Goal: Check status: Check status

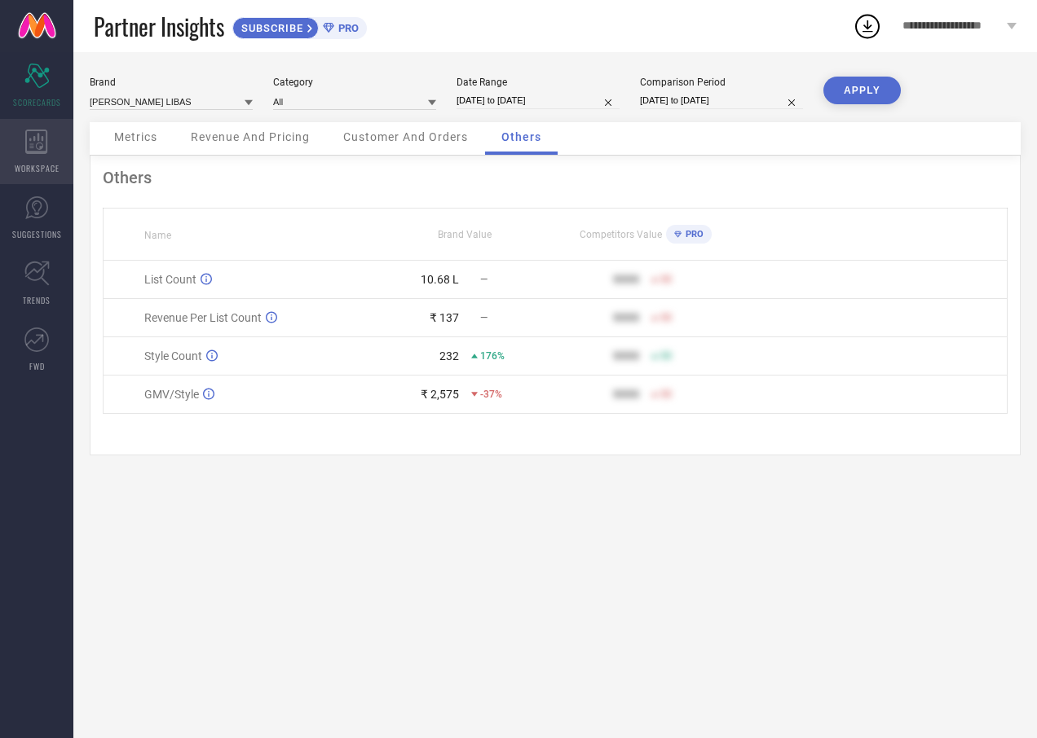
click at [57, 139] on div "WORKSPACE" at bounding box center [36, 151] width 73 height 65
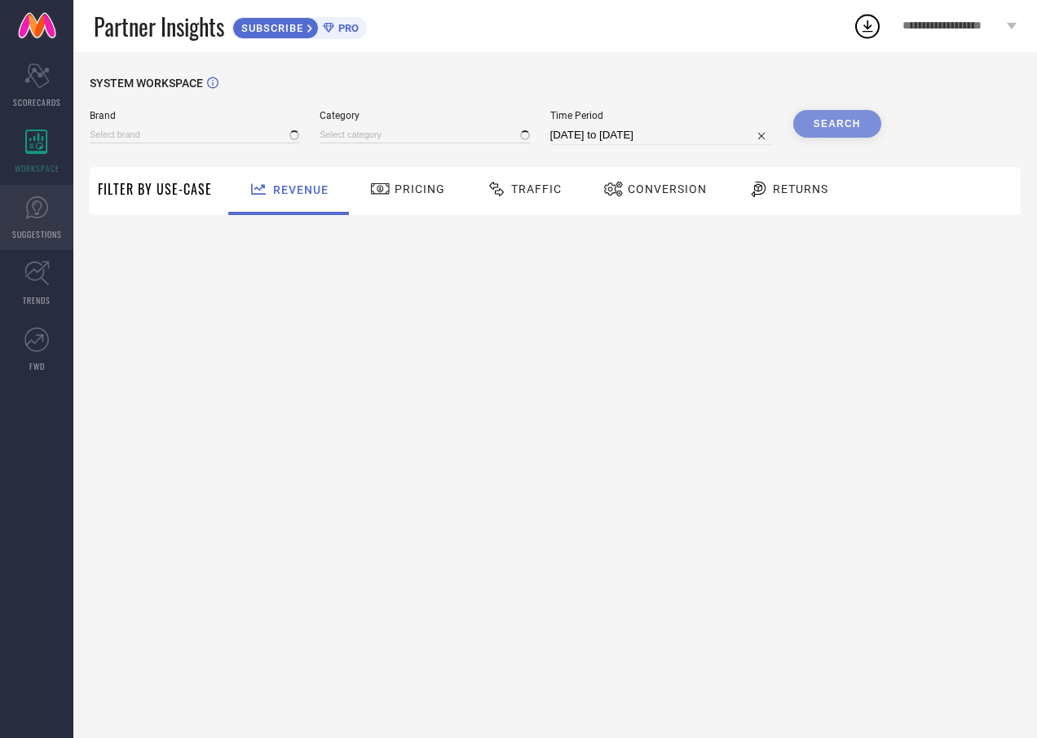
type input "[PERSON_NAME] LIBAS"
type input "All"
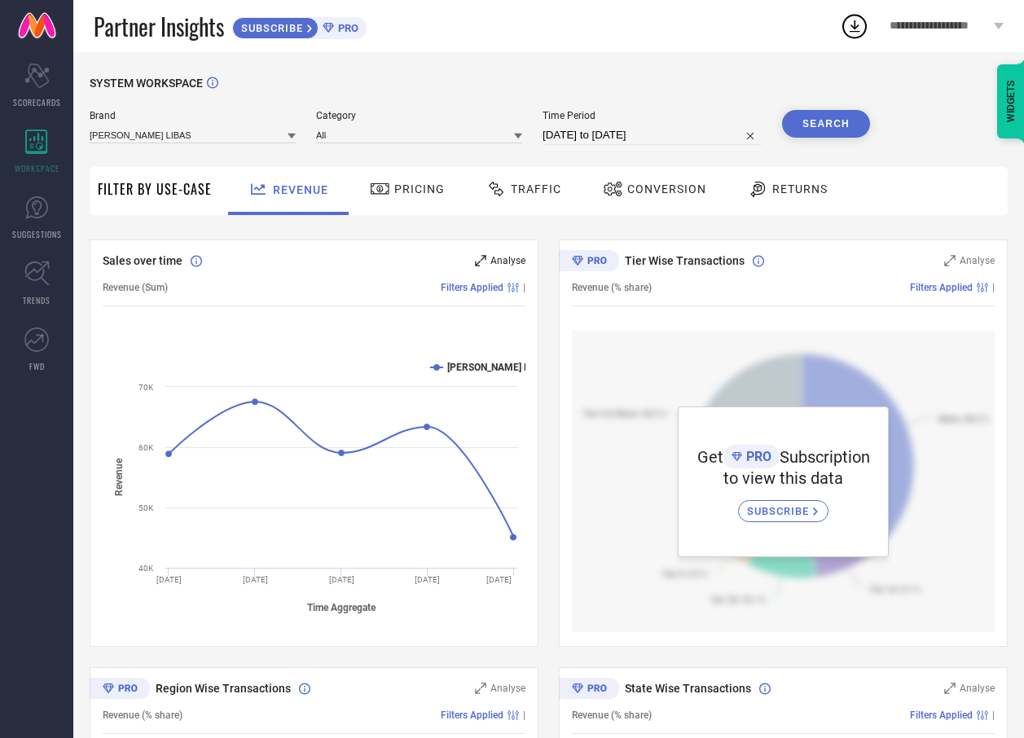
click at [496, 266] on span "Analyse" at bounding box center [508, 260] width 35 height 11
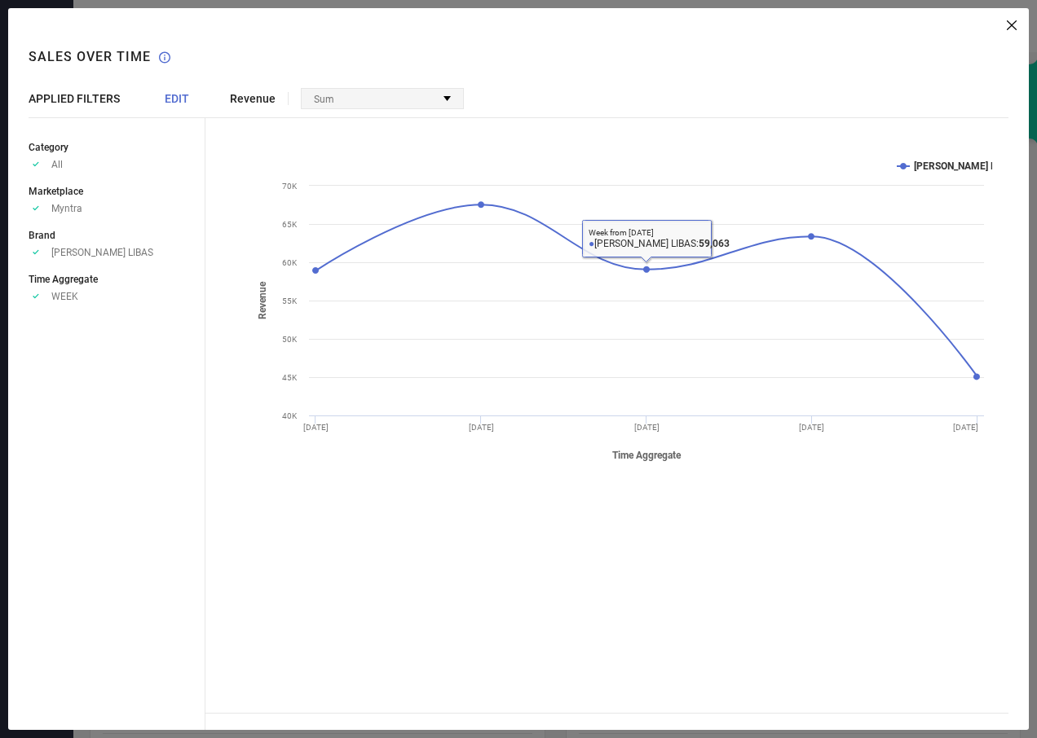
click at [390, 104] on div "Sum" at bounding box center [382, 99] width 161 height 20
click at [445, 90] on div "Sum" at bounding box center [382, 99] width 161 height 20
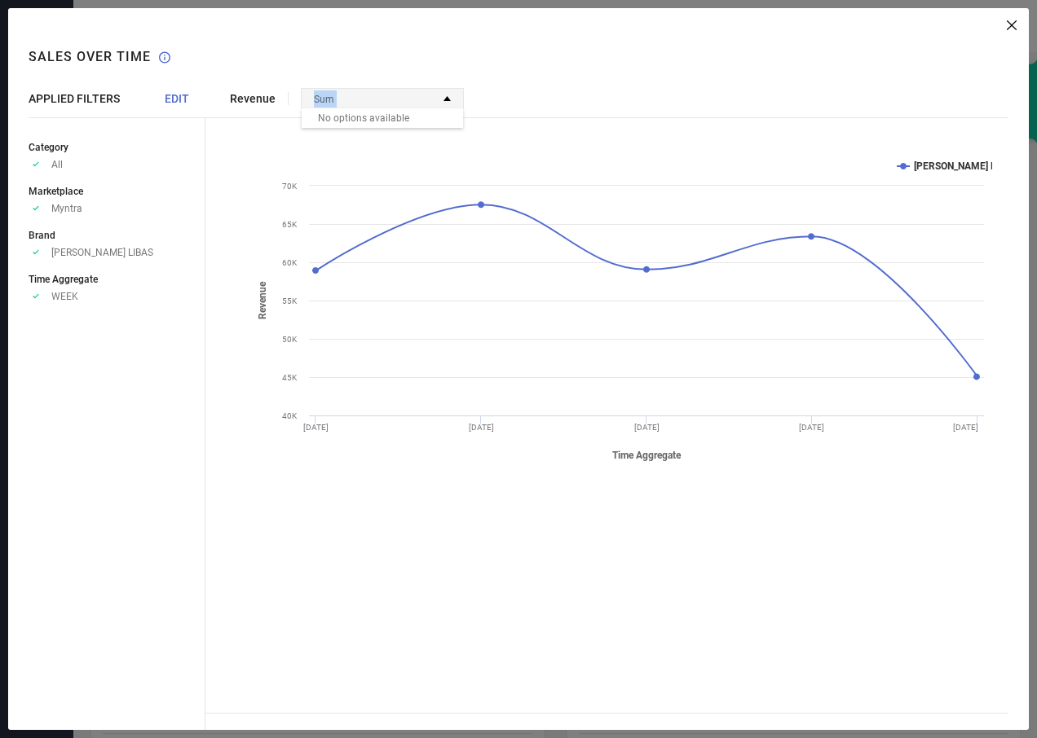
click at [445, 90] on div "Sum" at bounding box center [382, 99] width 161 height 20
click at [703, 439] on rect at bounding box center [619, 310] width 746 height 326
click at [1011, 24] on icon at bounding box center [1012, 25] width 10 height 10
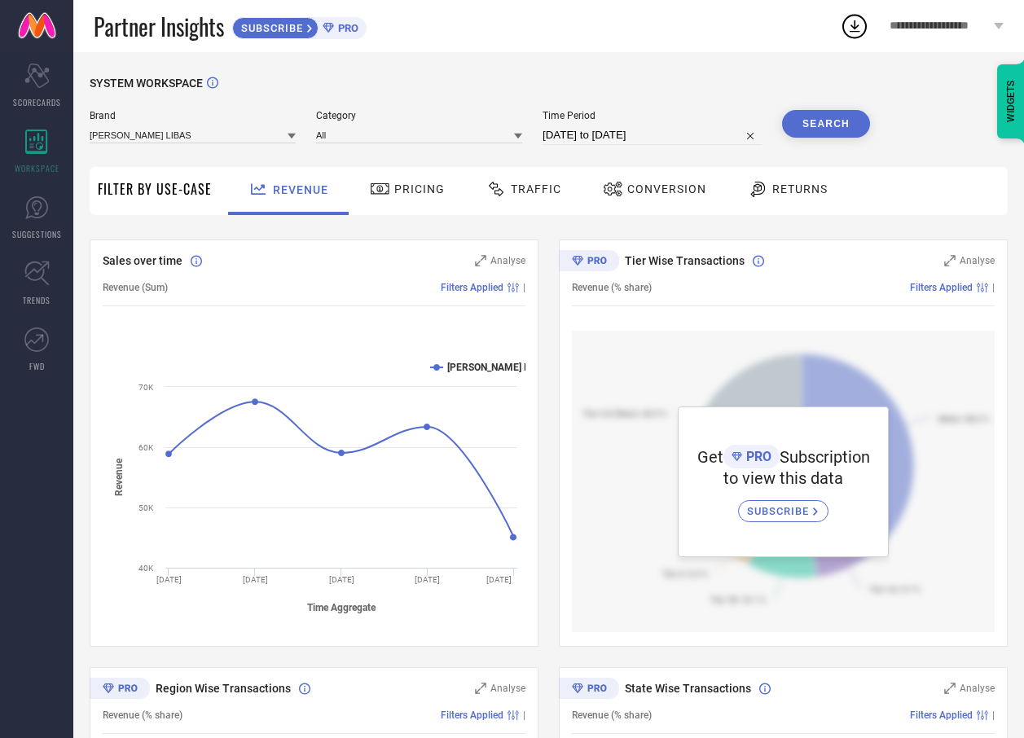
click at [418, 192] on span "Pricing" at bounding box center [419, 189] width 51 height 13
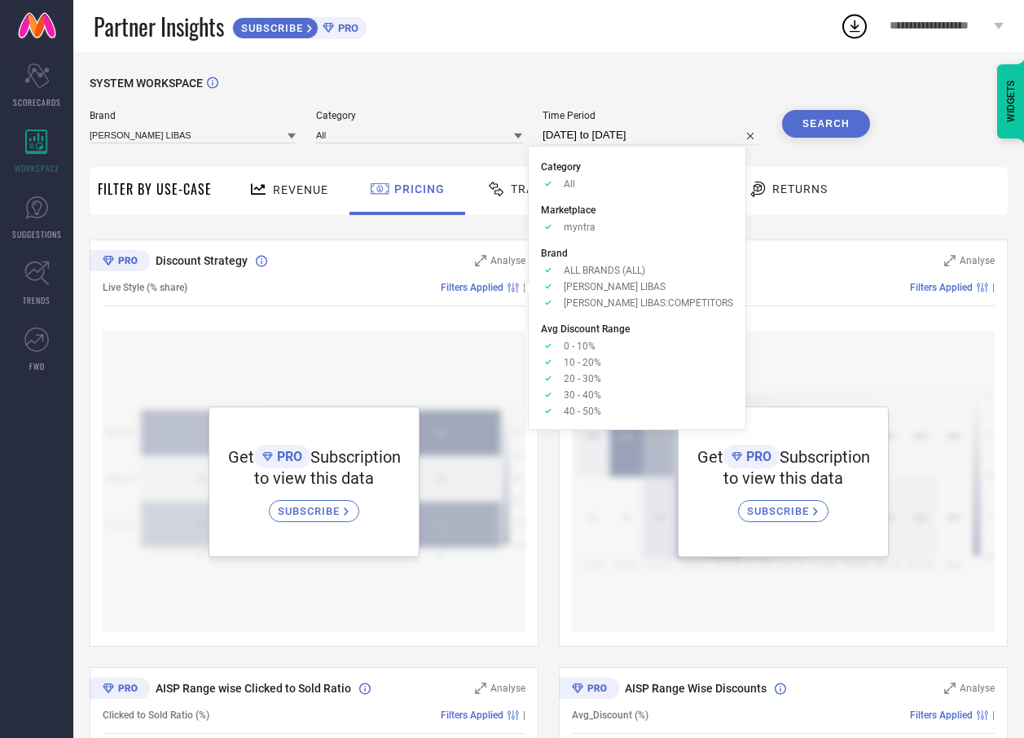
click at [529, 193] on div "Category Approve /Deselected All Marketplace Approve /Deselected myntra Brand A…" at bounding box center [637, 288] width 218 height 284
click at [522, 190] on span "Traffic" at bounding box center [536, 189] width 51 height 13
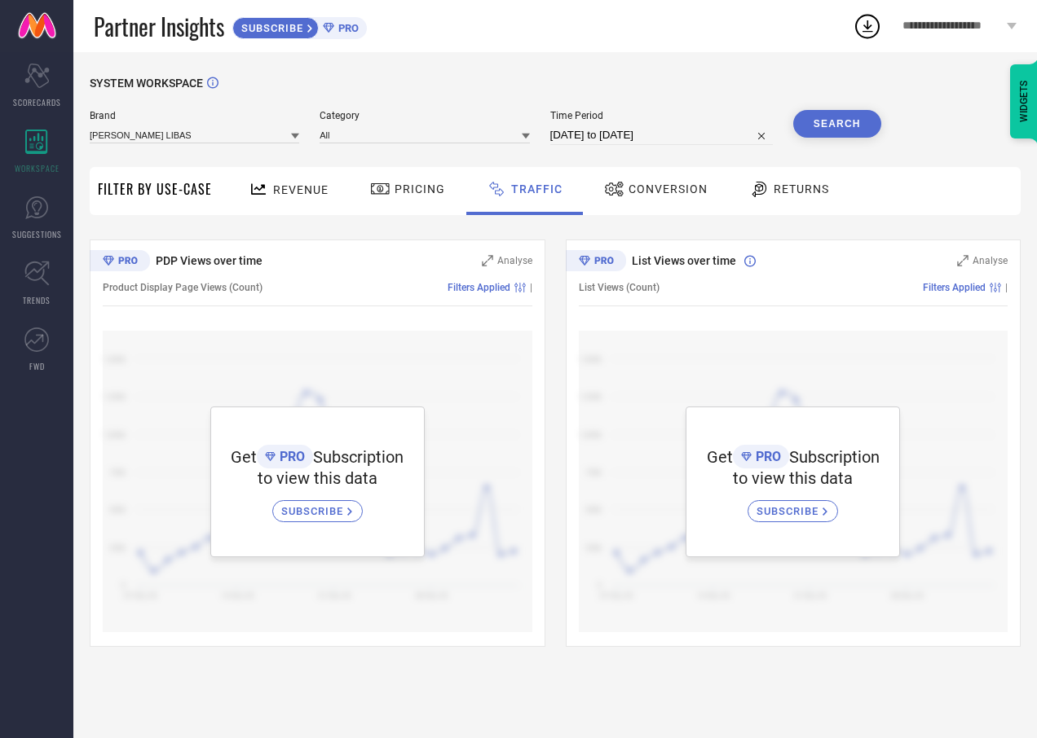
click at [657, 185] on span "Conversion" at bounding box center [667, 189] width 79 height 13
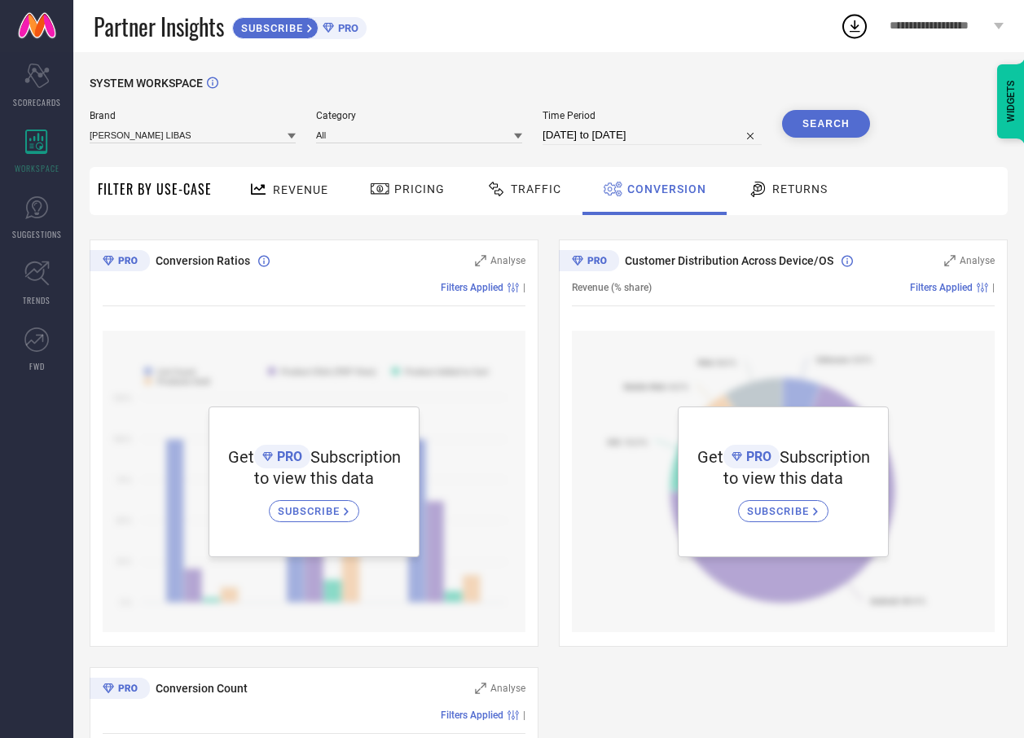
click at [778, 188] on span "Returns" at bounding box center [800, 189] width 55 height 13
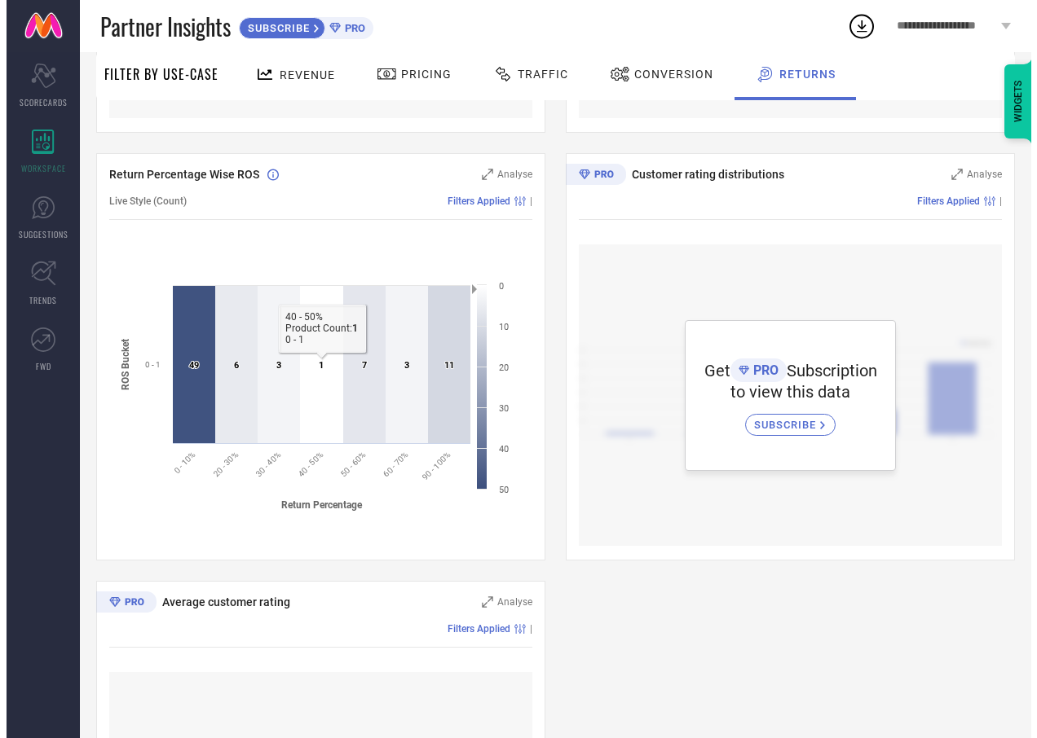
scroll to position [489, 0]
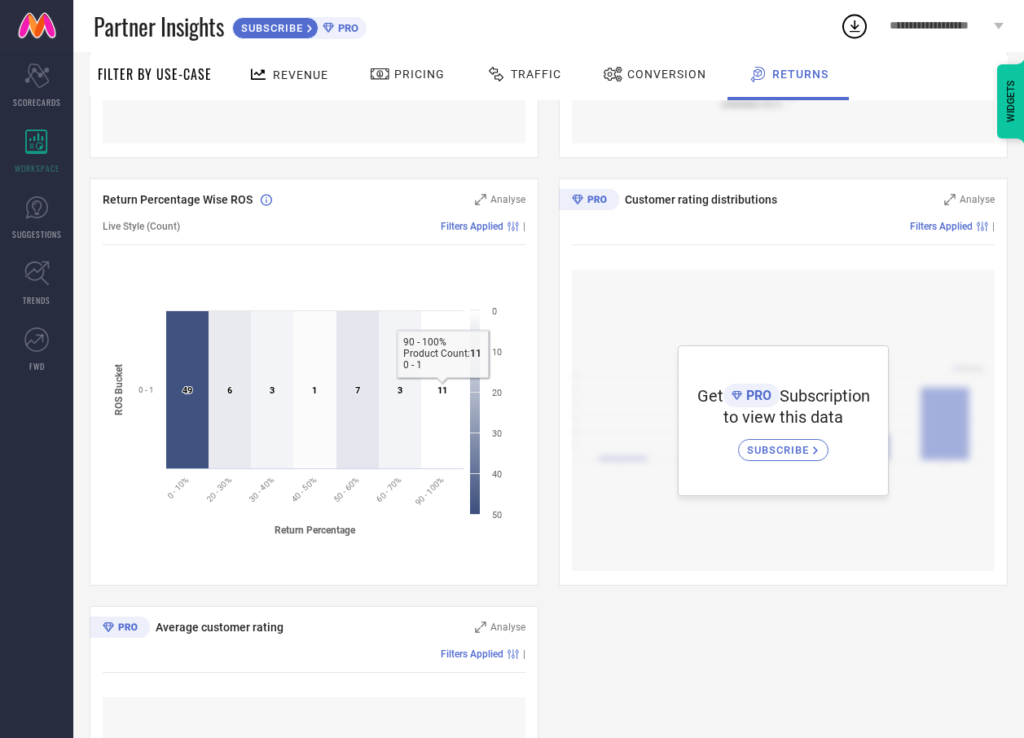
click at [442, 401] on icon at bounding box center [442, 389] width 42 height 157
click at [494, 204] on span "Analyse" at bounding box center [508, 199] width 35 height 11
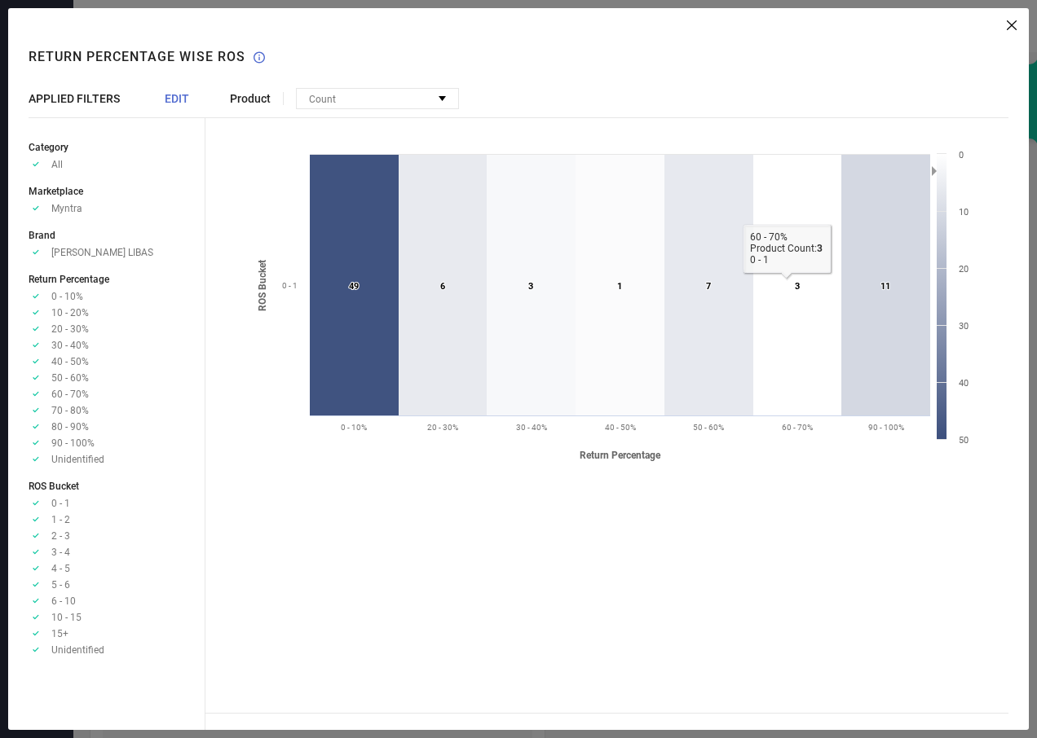
click at [778, 322] on icon at bounding box center [797, 285] width 88 height 261
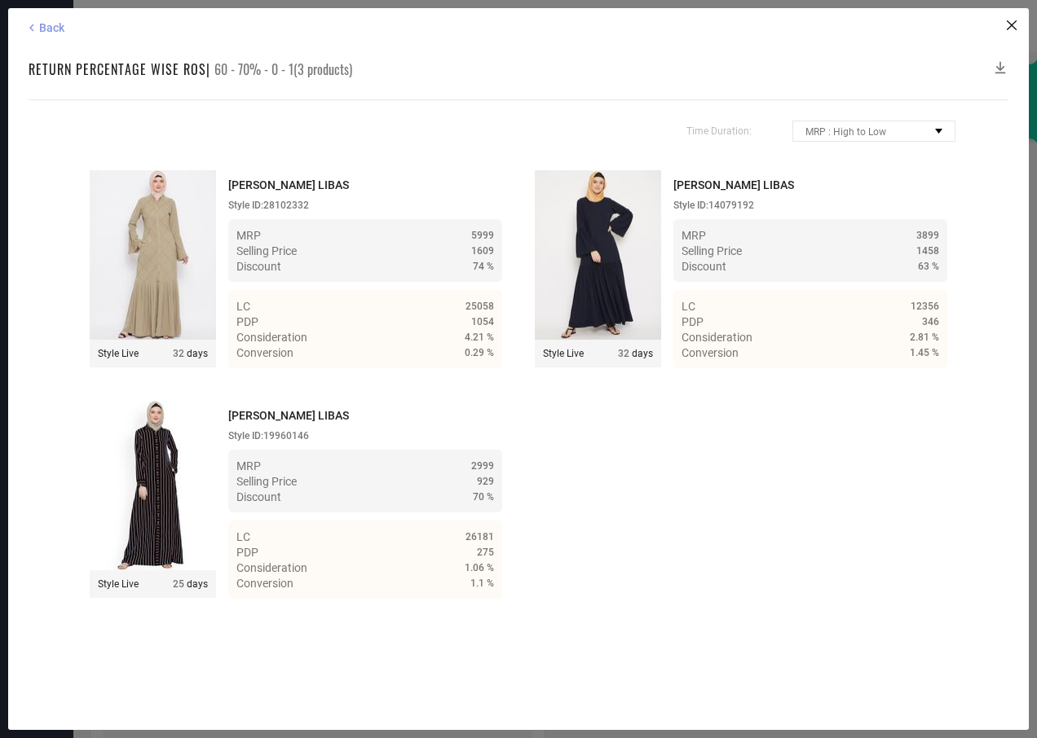
click at [37, 34] on icon at bounding box center [31, 27] width 15 height 15
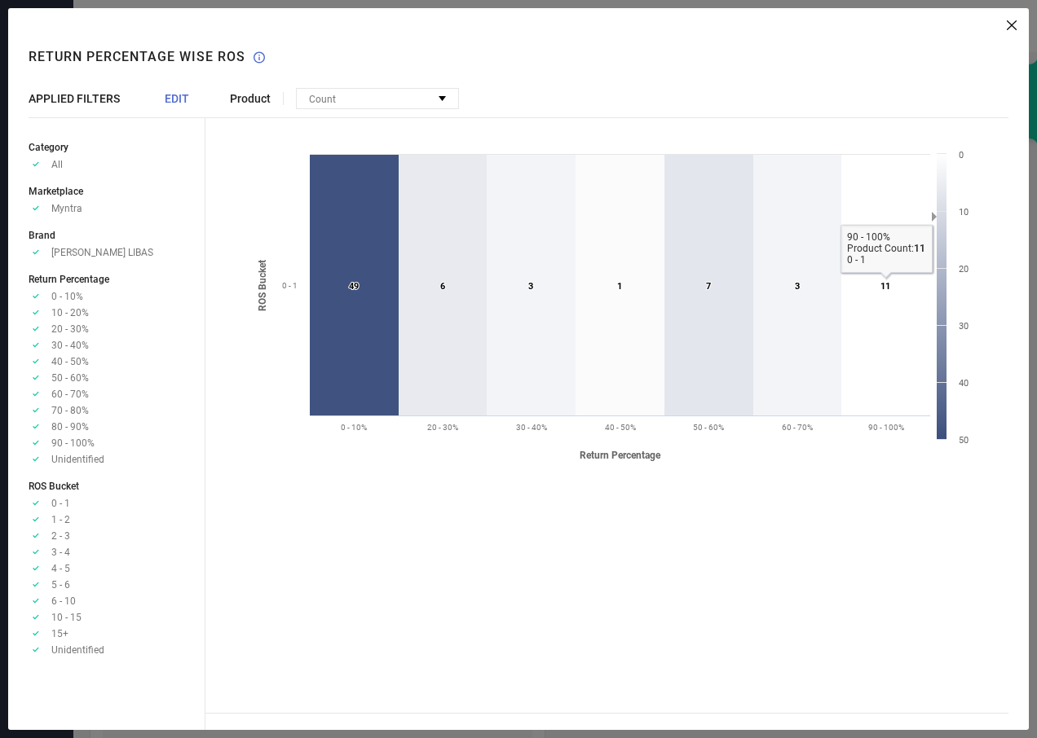
click at [894, 336] on icon at bounding box center [885, 285] width 89 height 261
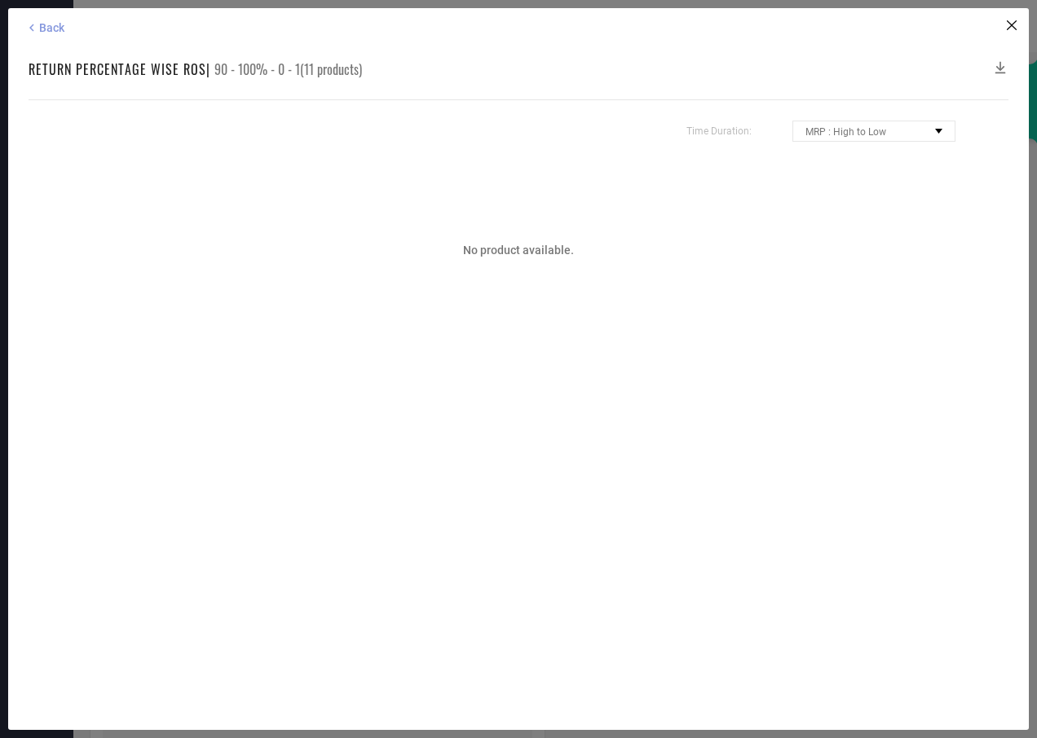
click at [34, 26] on icon at bounding box center [31, 27] width 15 height 15
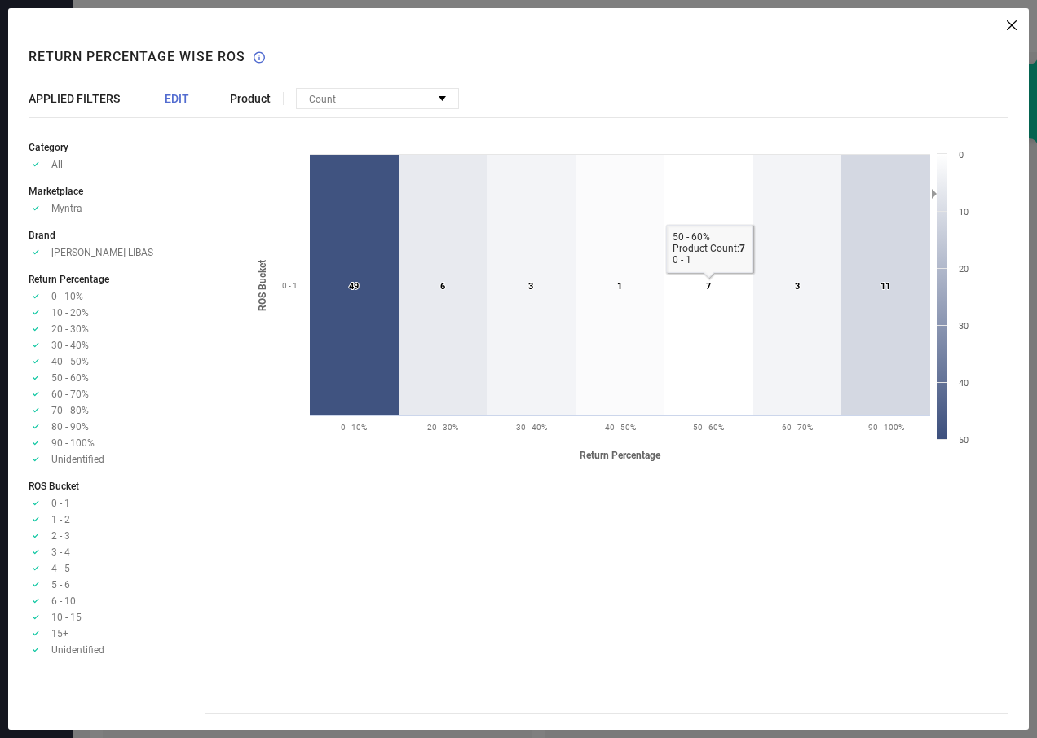
click at [697, 328] on icon at bounding box center [708, 285] width 89 height 261
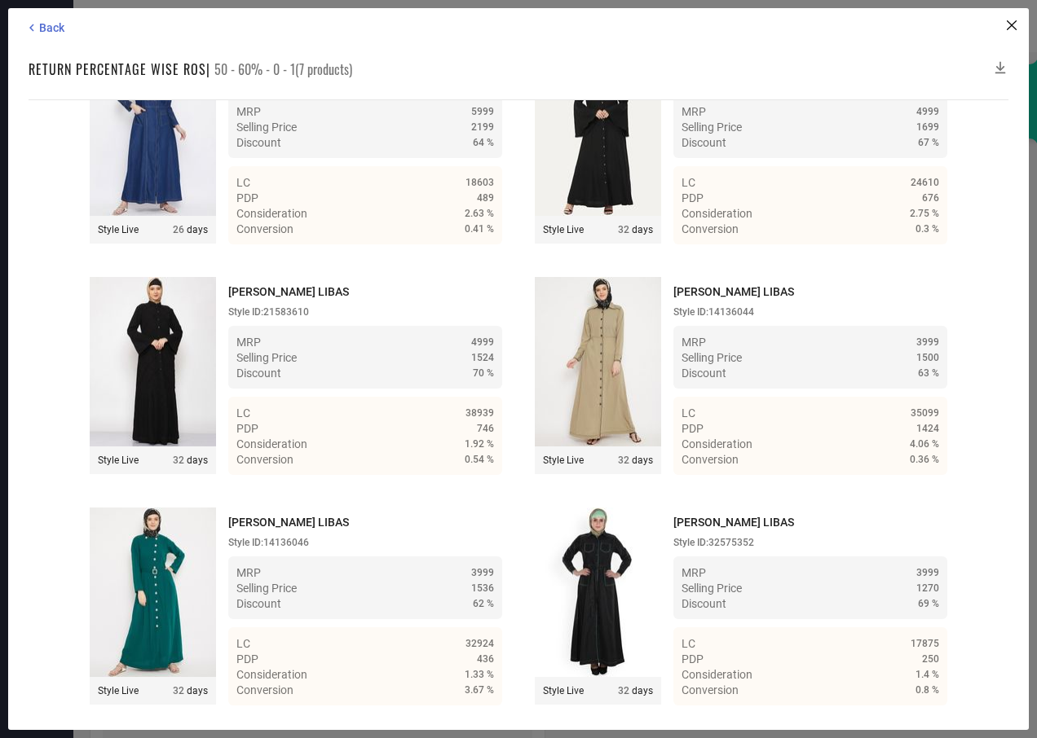
scroll to position [0, 0]
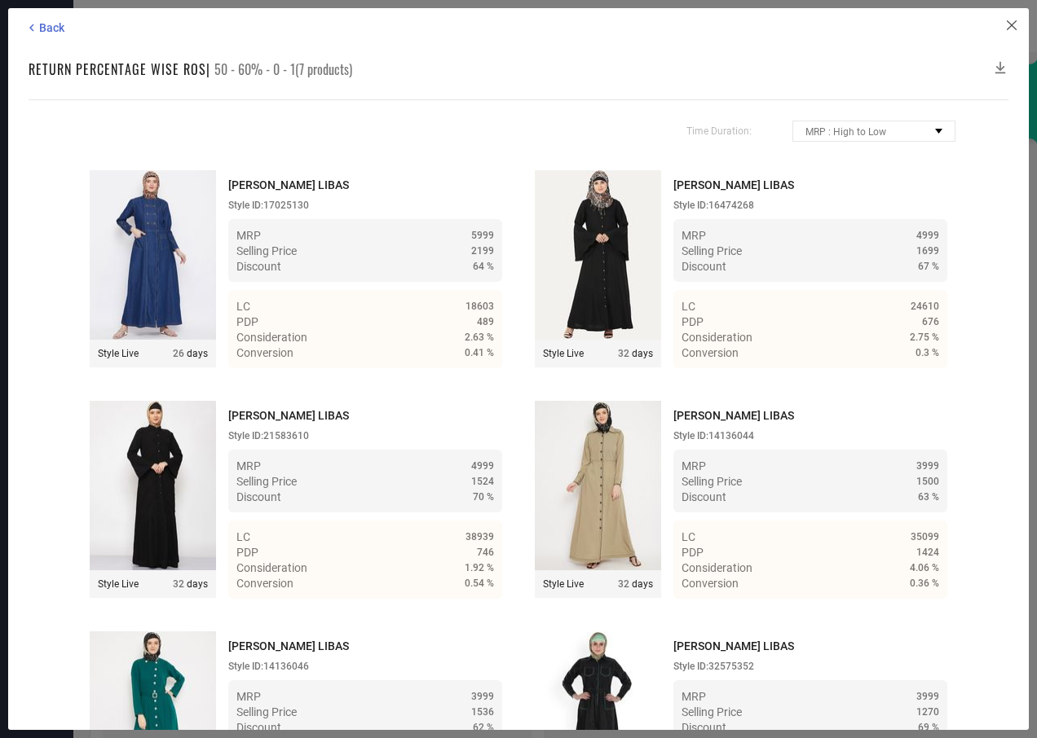
click at [1007, 27] on icon at bounding box center [1012, 25] width 10 height 10
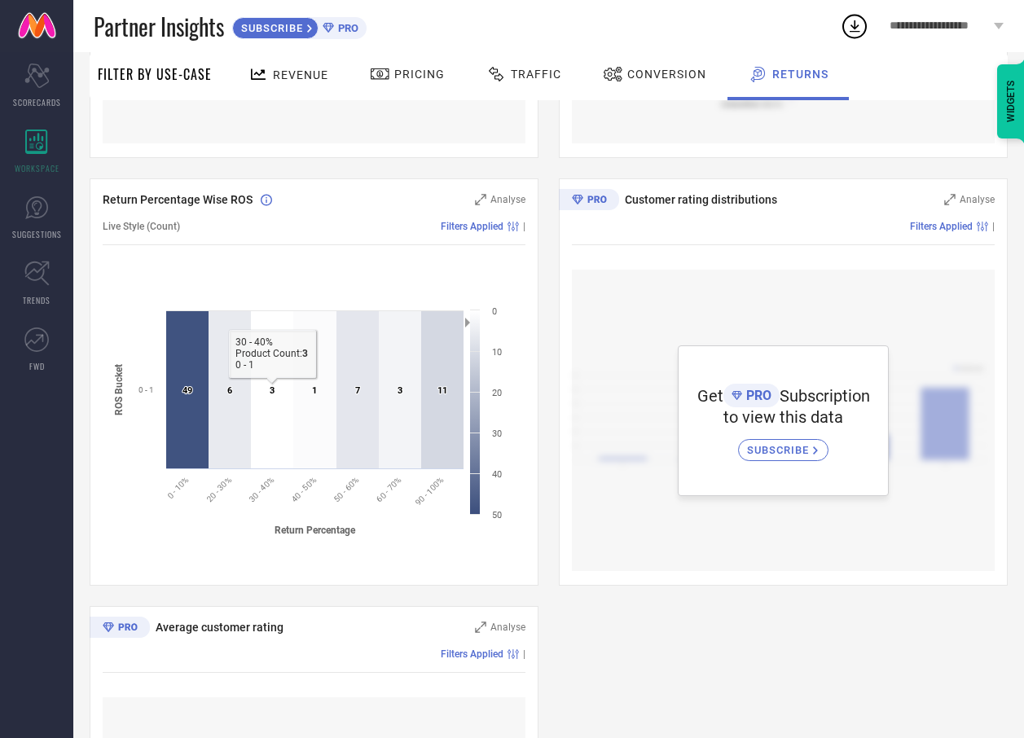
click at [259, 384] on icon at bounding box center [272, 389] width 42 height 157
drag, startPoint x: 265, startPoint y: 386, endPoint x: 271, endPoint y: 393, distance: 9.3
click at [271, 393] on icon "Created with Highcharts 9.3.3 Return Percentage ROS Bucket 49 ​ 49 6 ​ 6 3 ​ 3 …" at bounding box center [314, 425] width 423 height 245
click at [271, 393] on text "3 ​ 3" at bounding box center [272, 391] width 5 height 11
click at [265, 414] on icon at bounding box center [272, 389] width 42 height 157
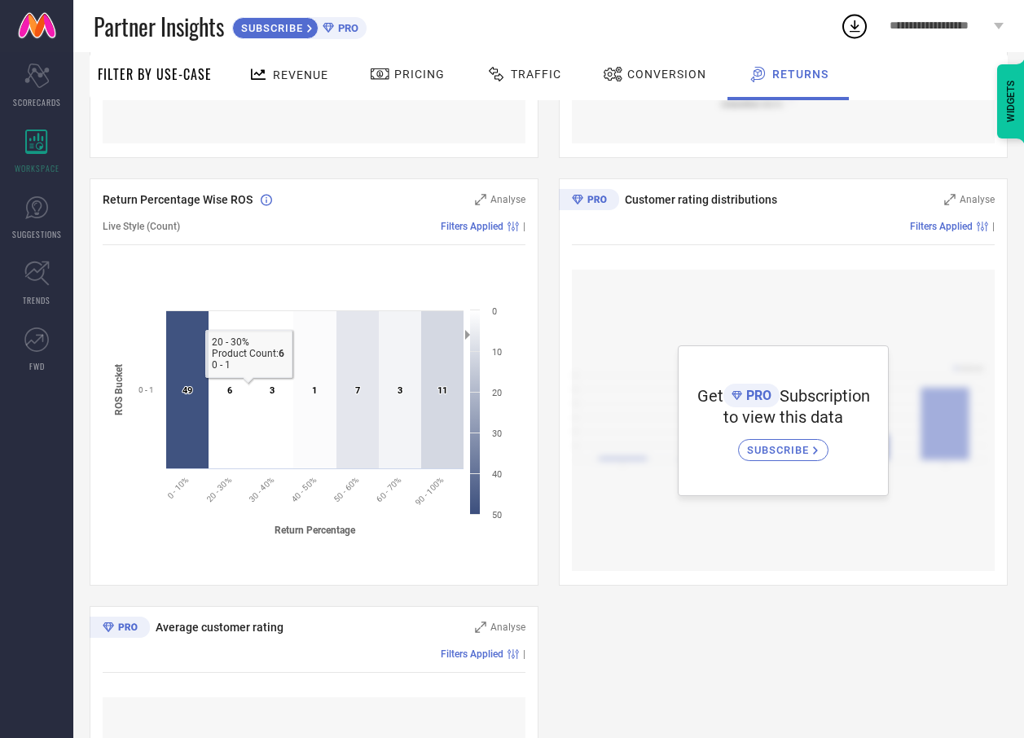
click at [237, 399] on icon at bounding box center [230, 389] width 42 height 157
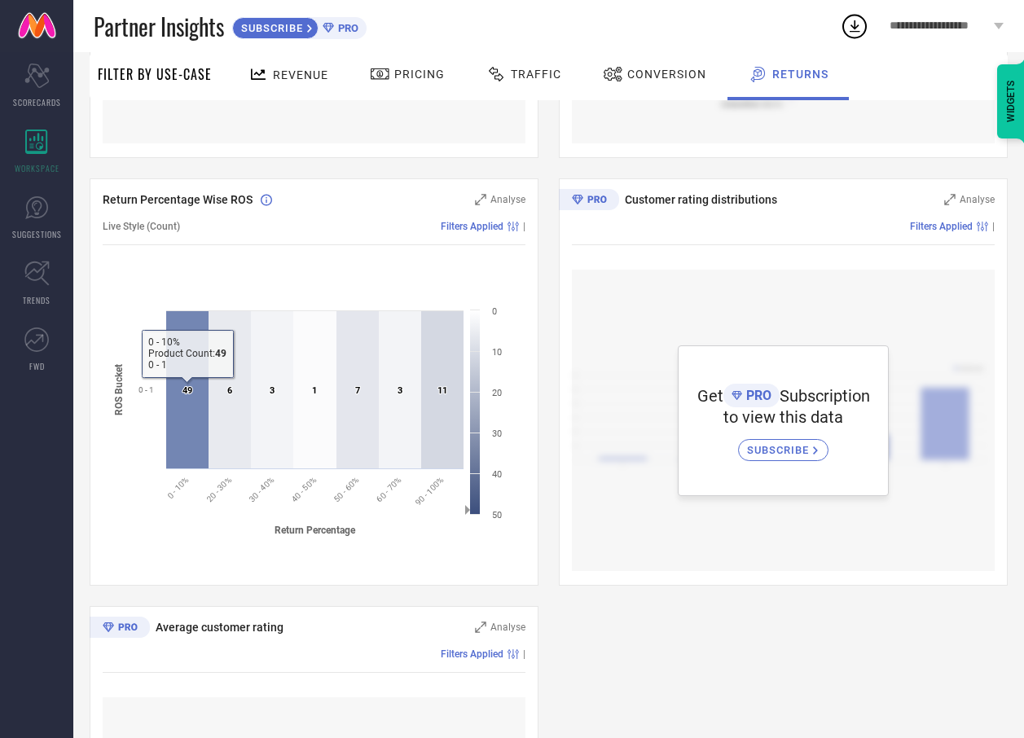
click at [189, 385] on icon at bounding box center [187, 389] width 42 height 157
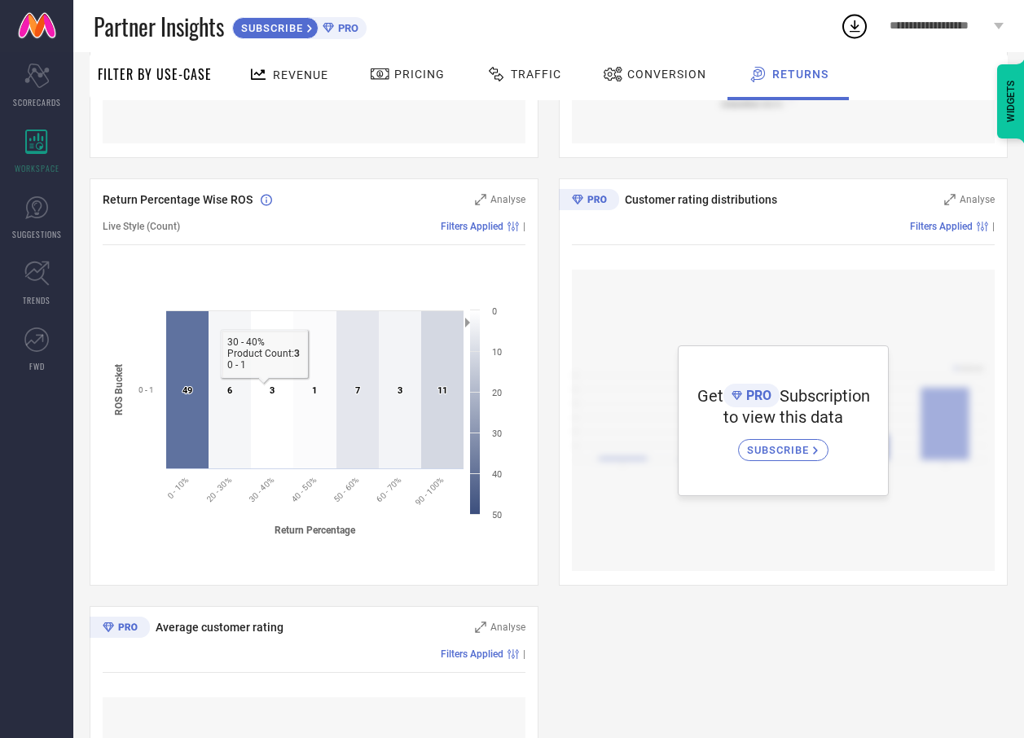
click at [255, 372] on icon at bounding box center [272, 389] width 42 height 157
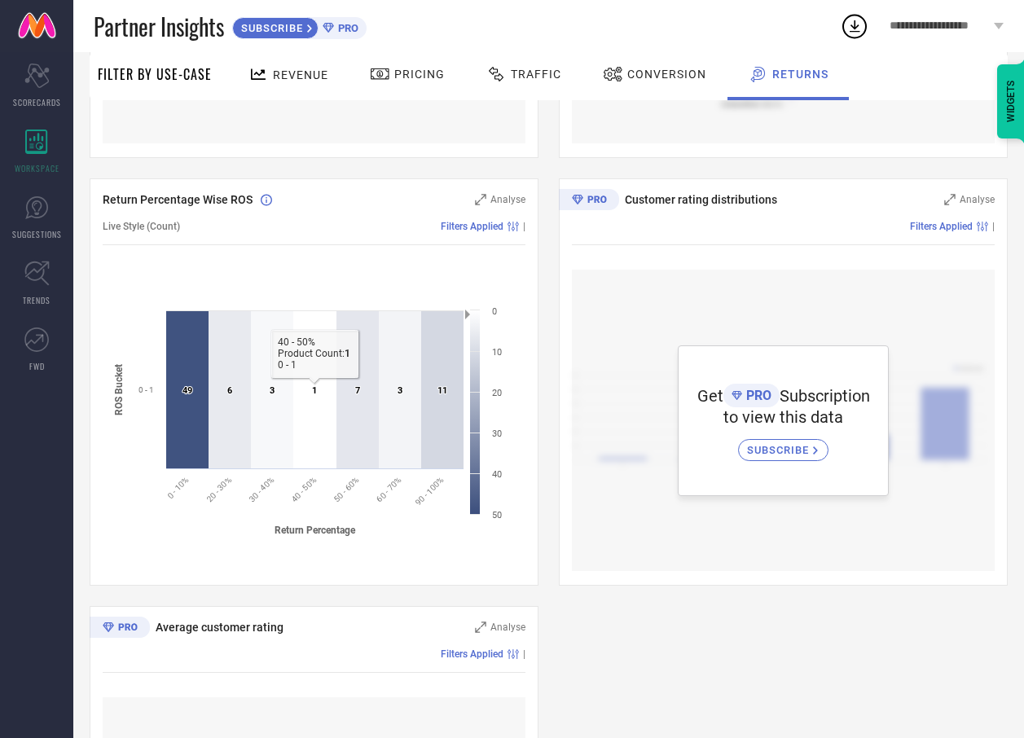
click at [315, 394] on text "1 ​ 1" at bounding box center [314, 391] width 5 height 11
click at [355, 393] on text "7 ​ 7" at bounding box center [357, 391] width 5 height 11
click at [359, 457] on icon at bounding box center [358, 389] width 42 height 157
click at [351, 361] on icon at bounding box center [358, 389] width 42 height 157
click at [410, 345] on icon at bounding box center [400, 389] width 42 height 157
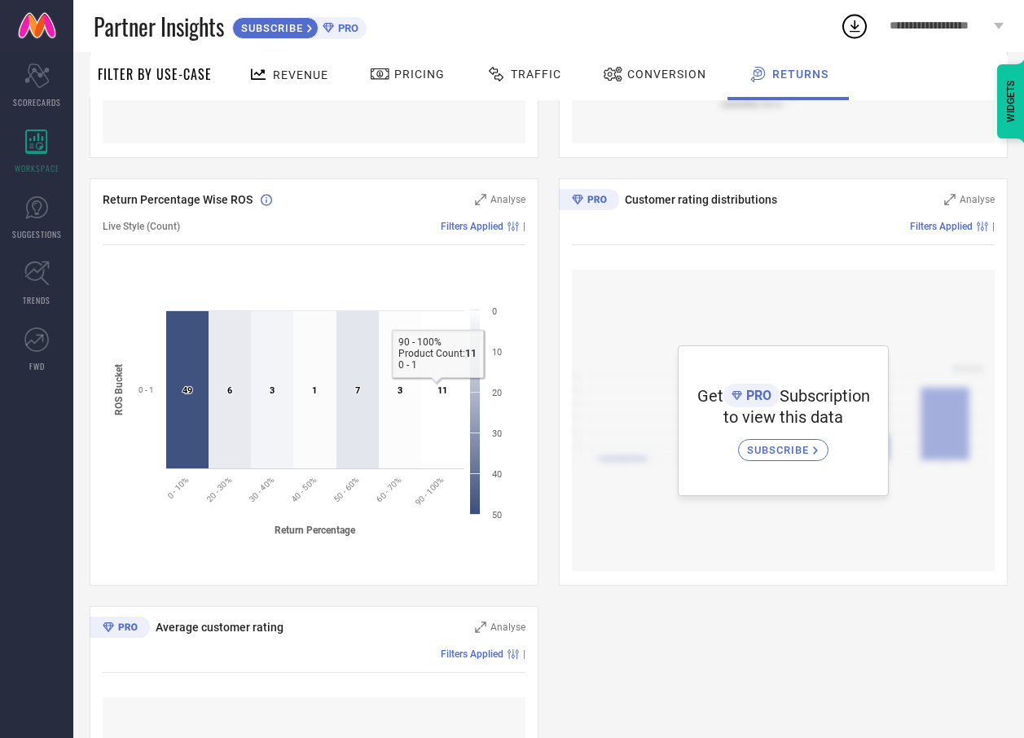
click at [447, 363] on icon at bounding box center [442, 389] width 42 height 157
click at [487, 192] on div "Analyse" at bounding box center [500, 200] width 51 height 16
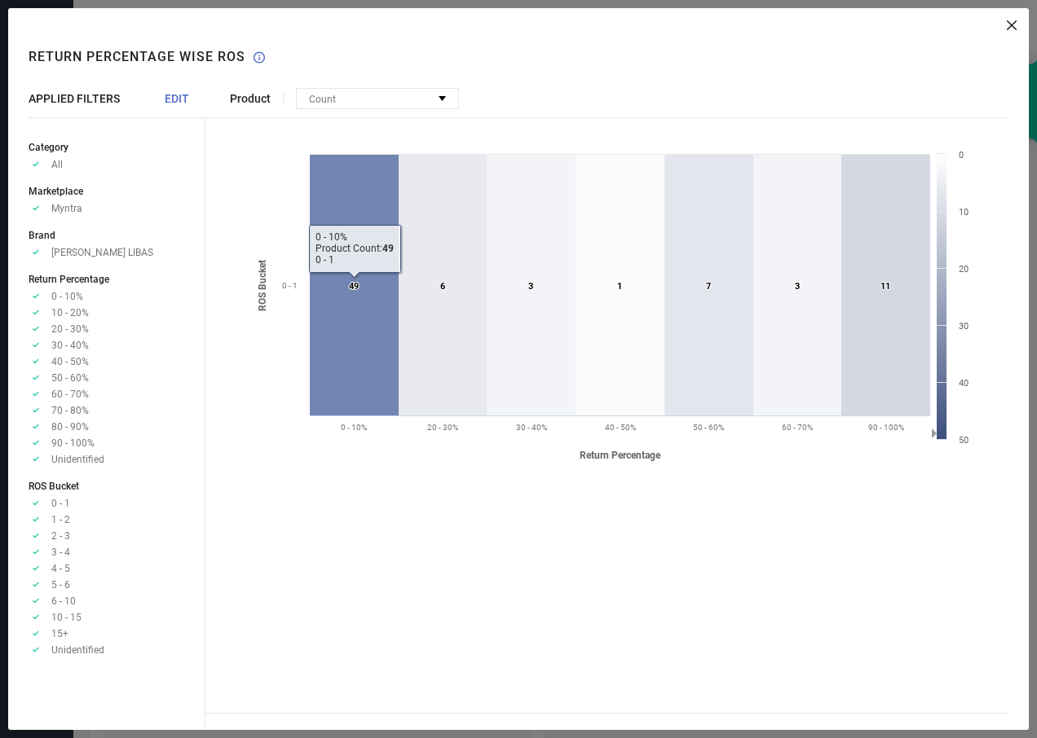
click at [341, 300] on icon at bounding box center [354, 285] width 89 height 261
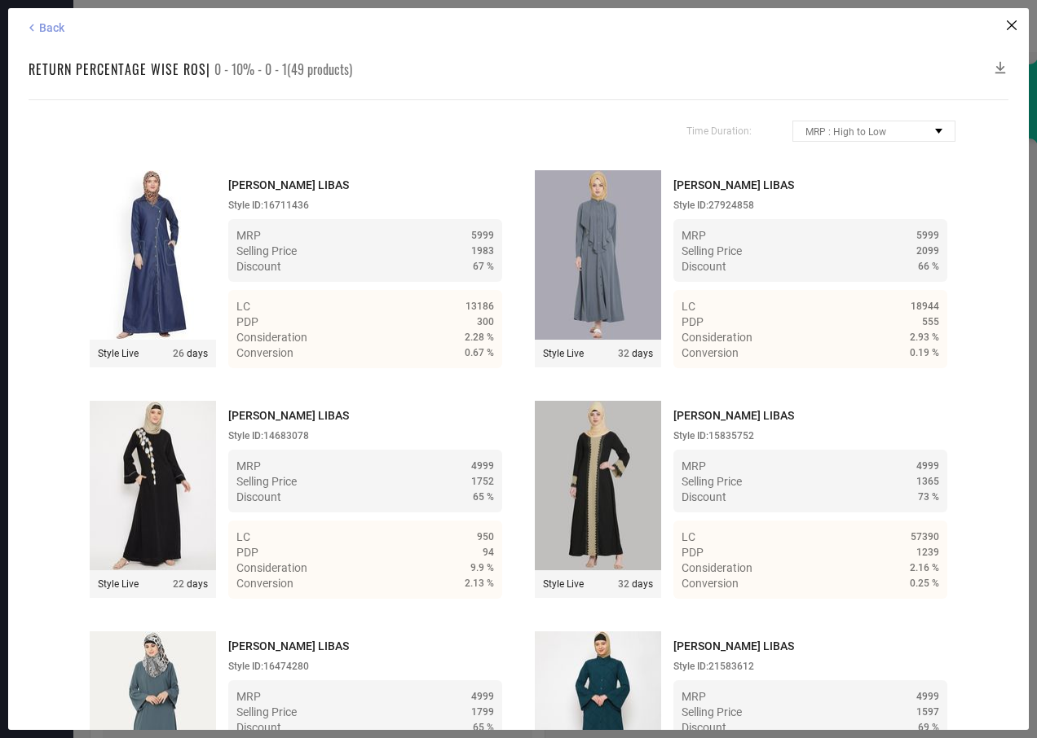
click at [63, 27] on span "Back" at bounding box center [51, 27] width 25 height 13
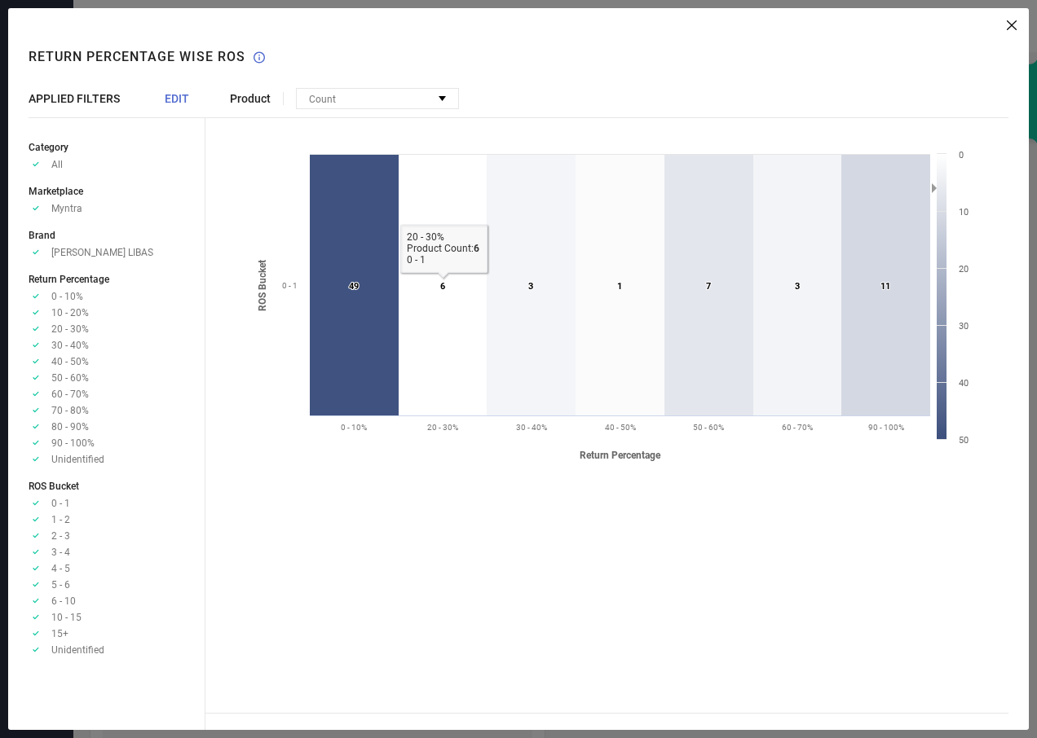
click at [469, 310] on icon at bounding box center [443, 285] width 88 height 261
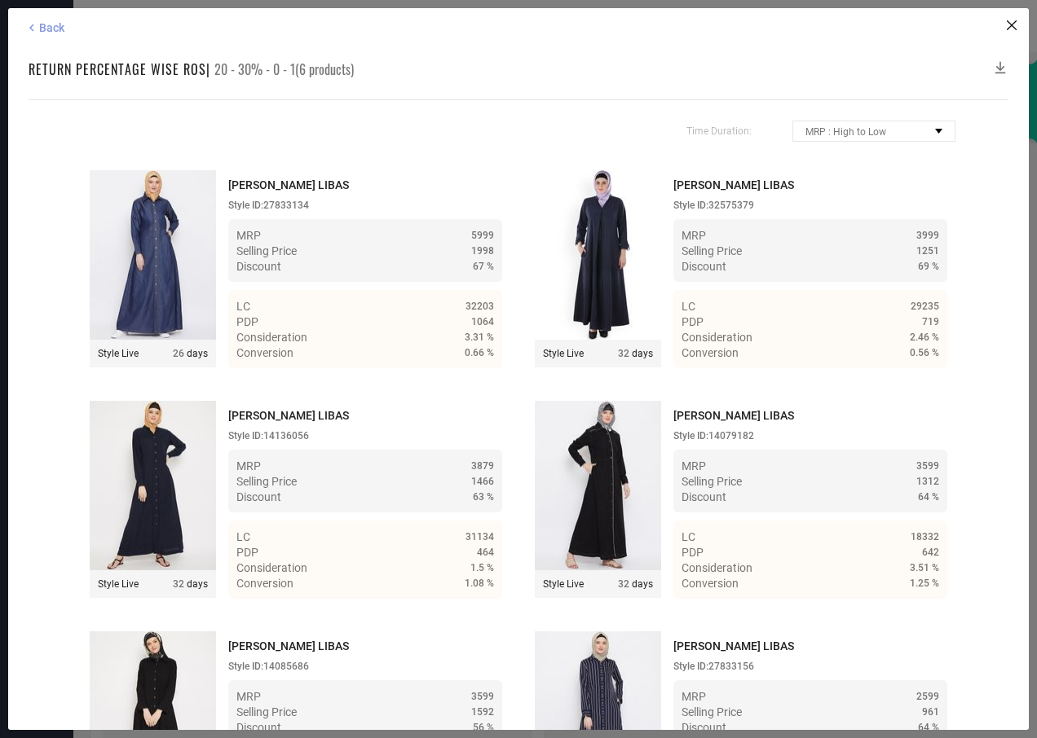
click at [28, 23] on icon at bounding box center [31, 27] width 15 height 15
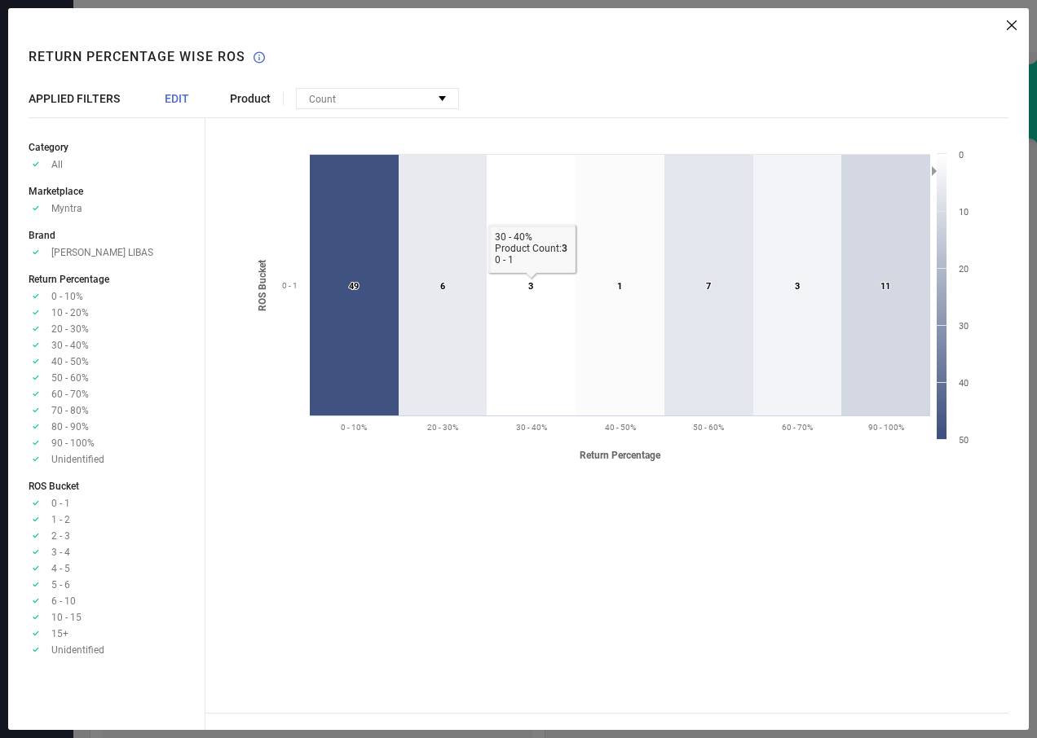
click at [532, 316] on icon at bounding box center [531, 285] width 89 height 261
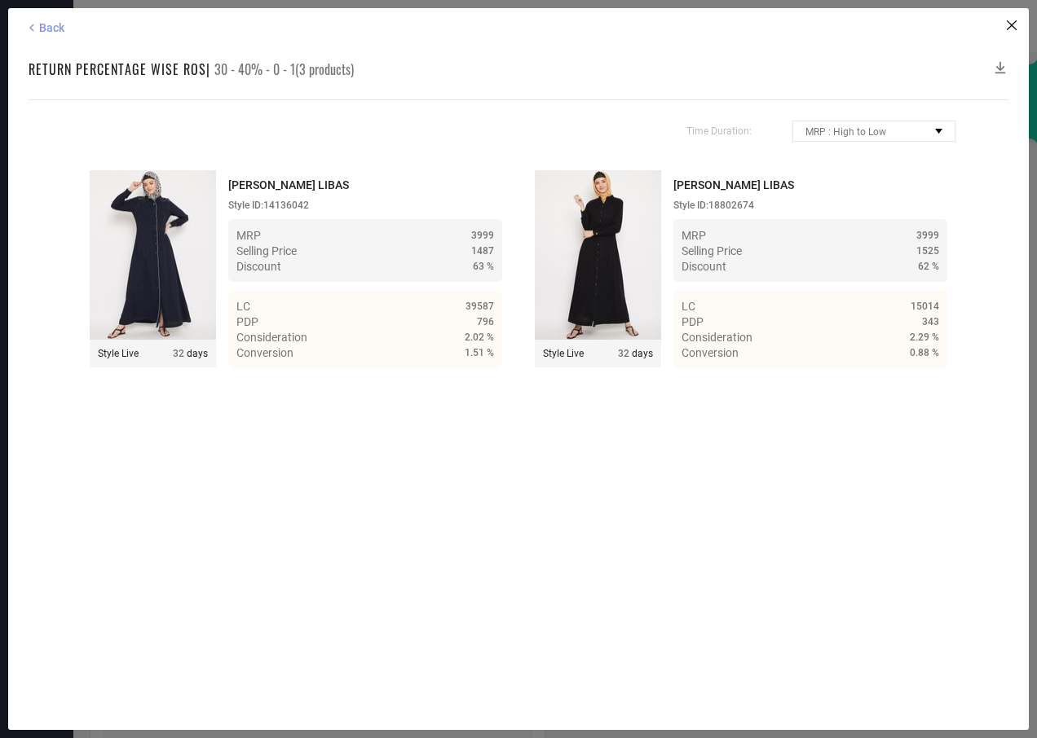
click at [39, 28] on span "Back" at bounding box center [51, 27] width 25 height 13
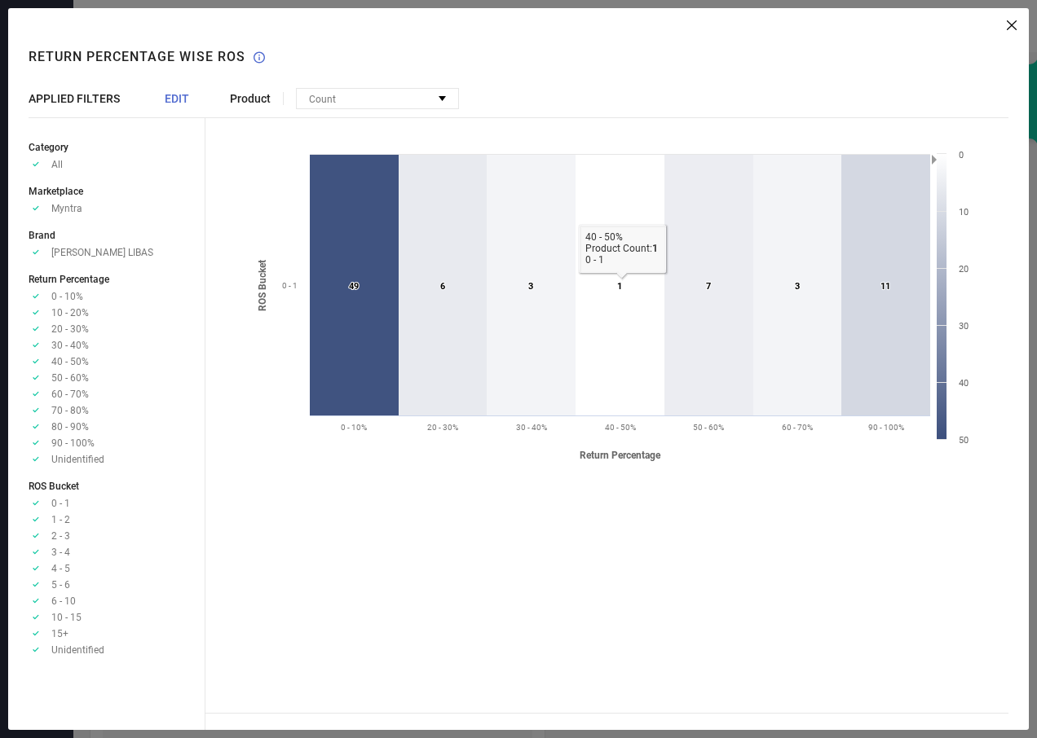
click at [614, 333] on icon at bounding box center [619, 285] width 89 height 261
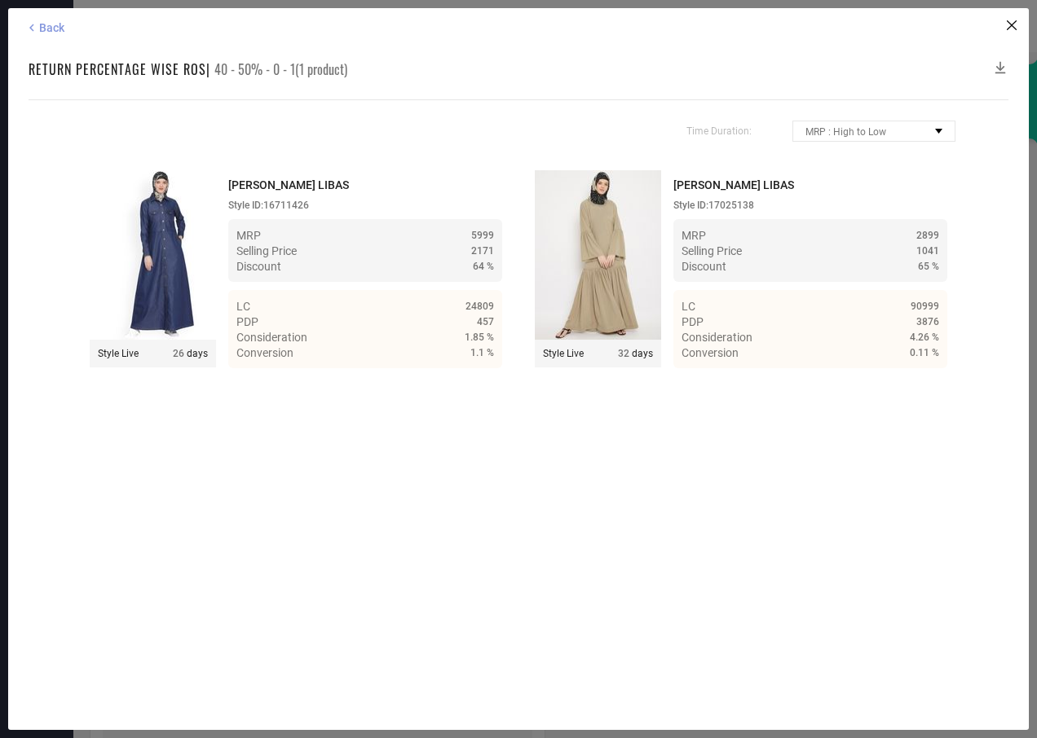
click at [56, 33] on span "Back" at bounding box center [51, 27] width 25 height 13
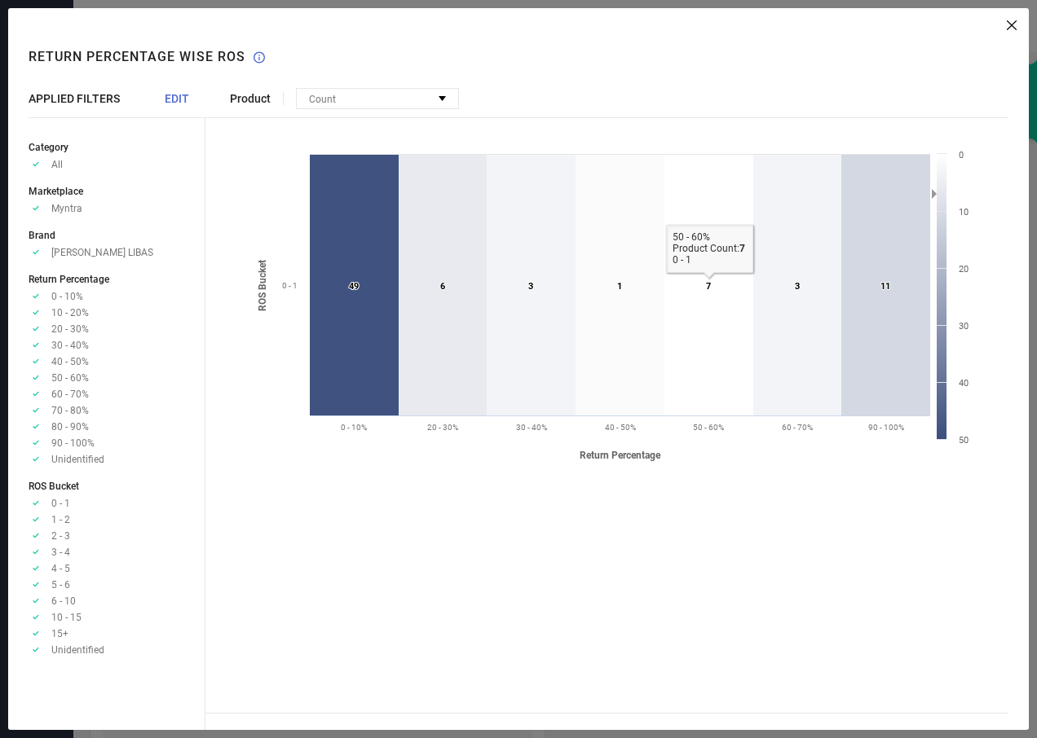
click at [706, 329] on icon at bounding box center [708, 285] width 89 height 261
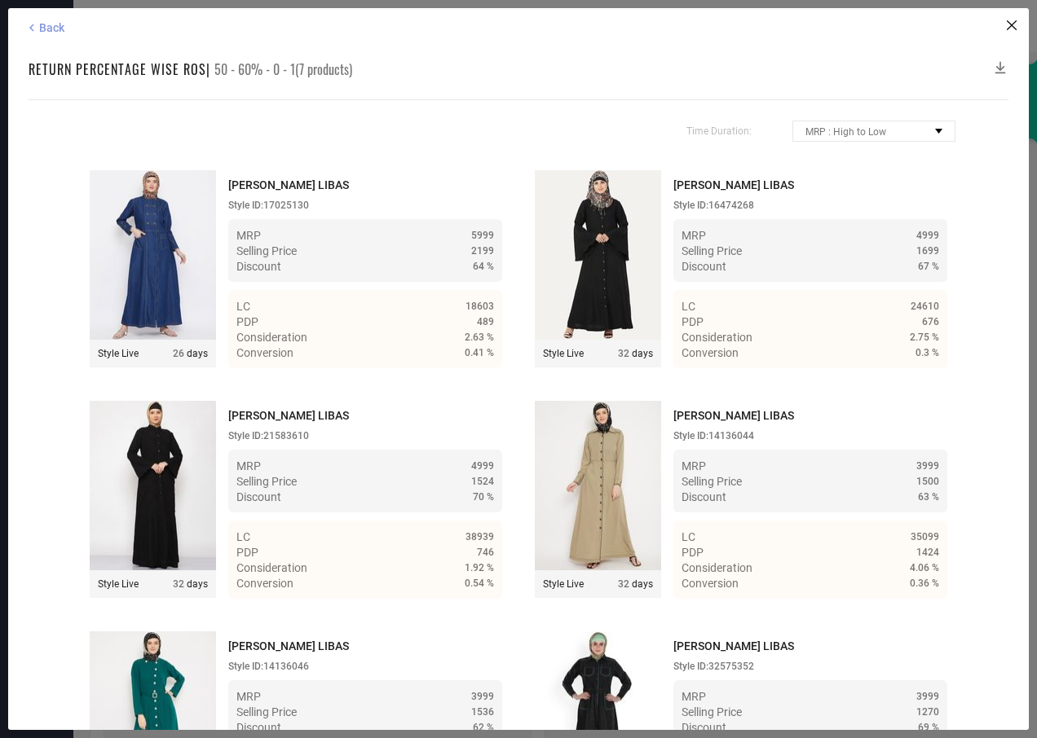
click at [47, 33] on span "Back" at bounding box center [51, 27] width 25 height 13
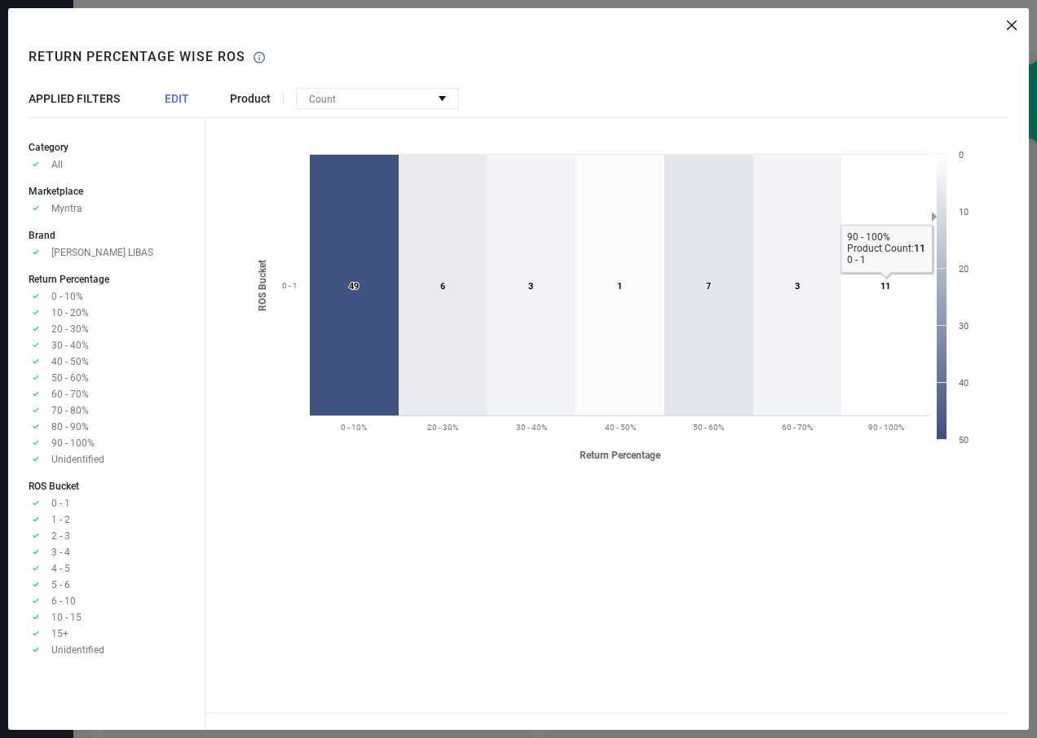
click at [878, 265] on icon at bounding box center [885, 285] width 89 height 261
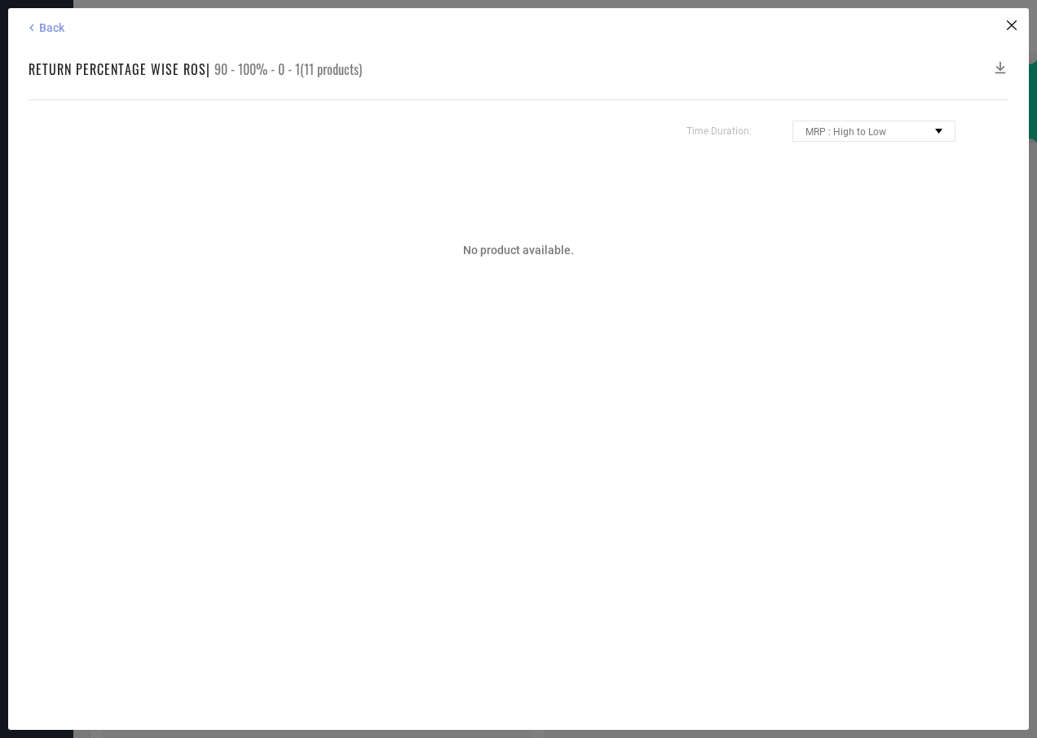
click at [34, 26] on icon at bounding box center [31, 27] width 15 height 15
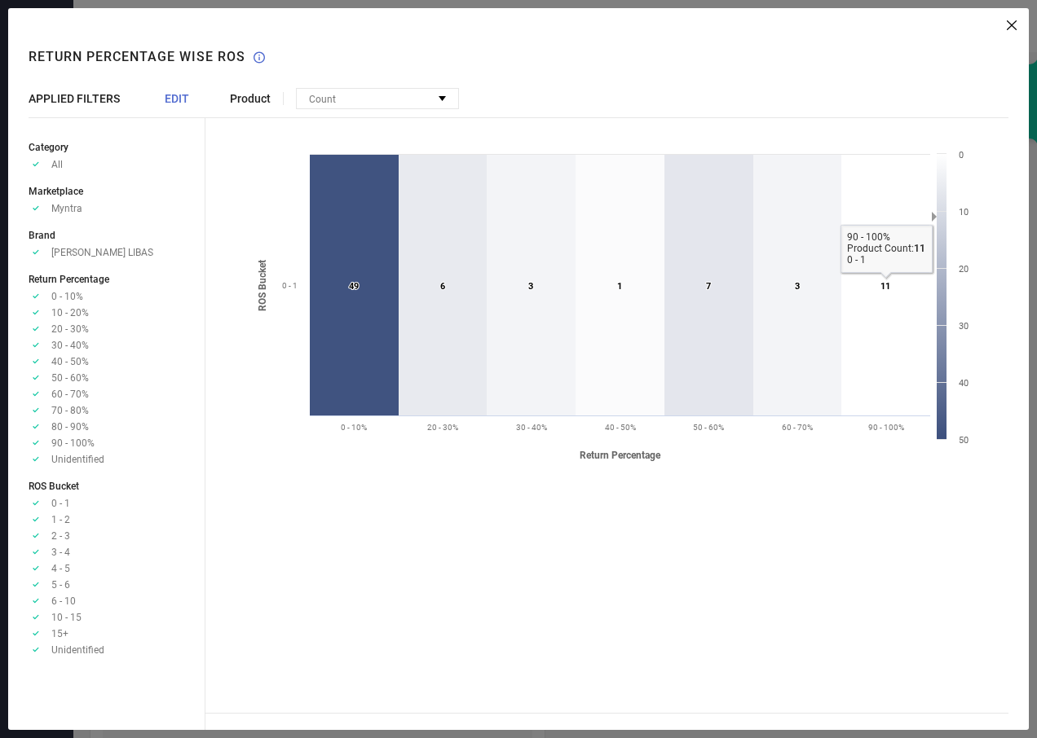
click at [897, 325] on icon at bounding box center [885, 285] width 89 height 261
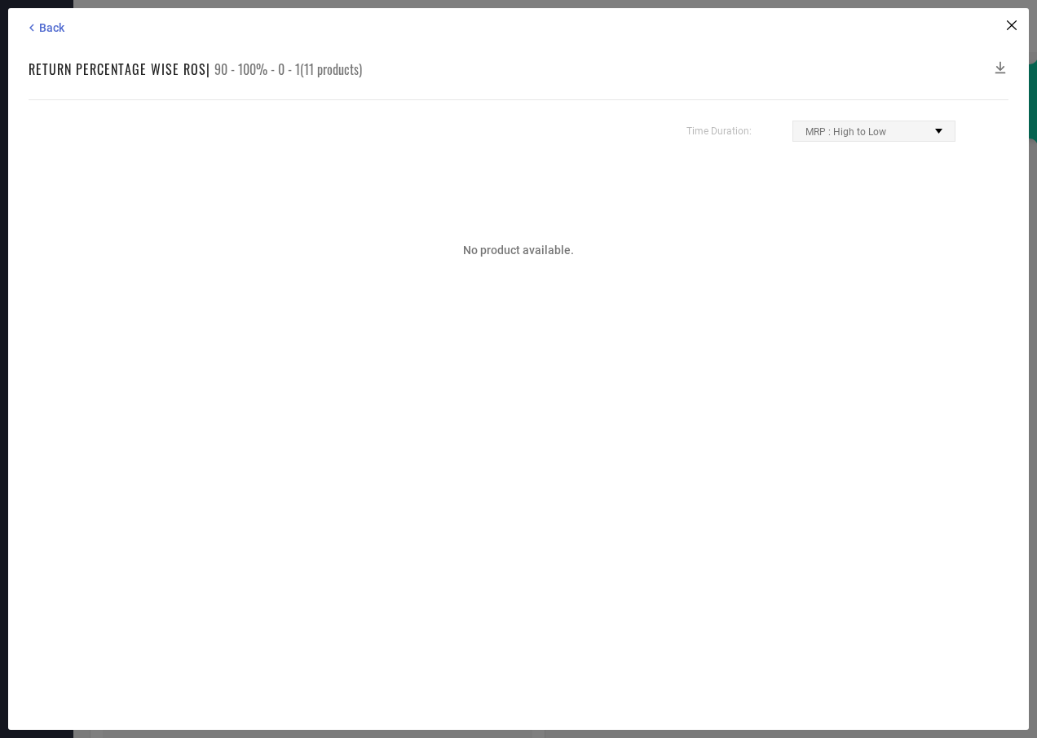
click at [917, 130] on div "MRP : High to Low" at bounding box center [873, 131] width 161 height 20
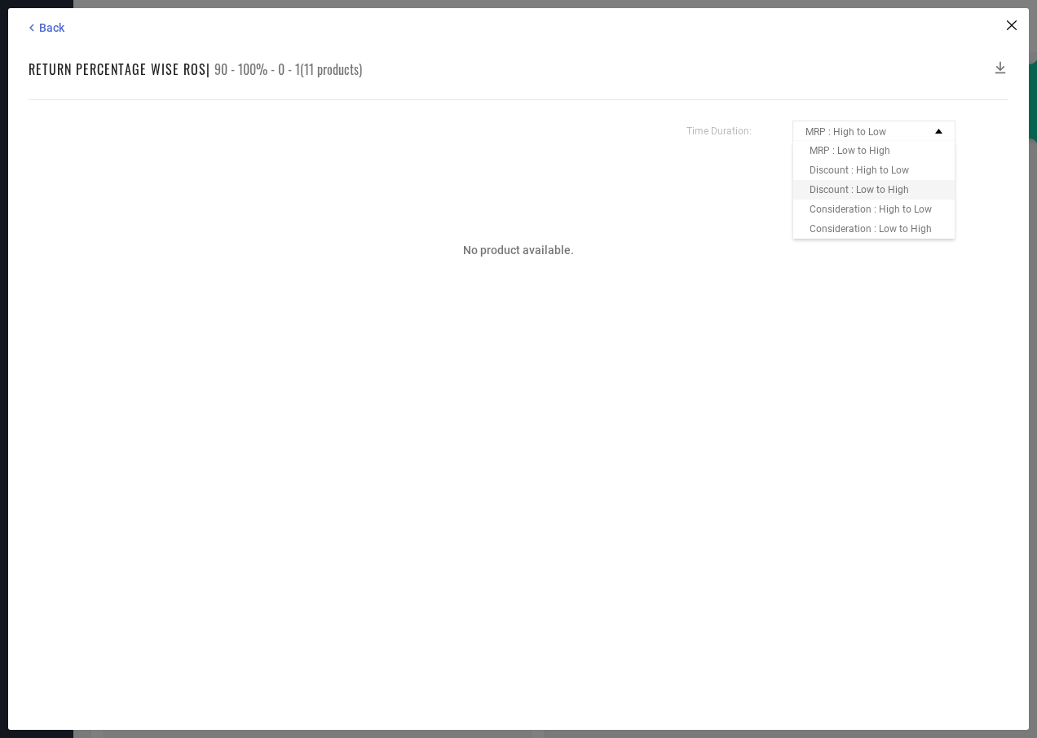
click at [885, 198] on div "Discount : Low to High" at bounding box center [873, 190] width 161 height 20
click at [46, 29] on span "Back" at bounding box center [51, 27] width 25 height 13
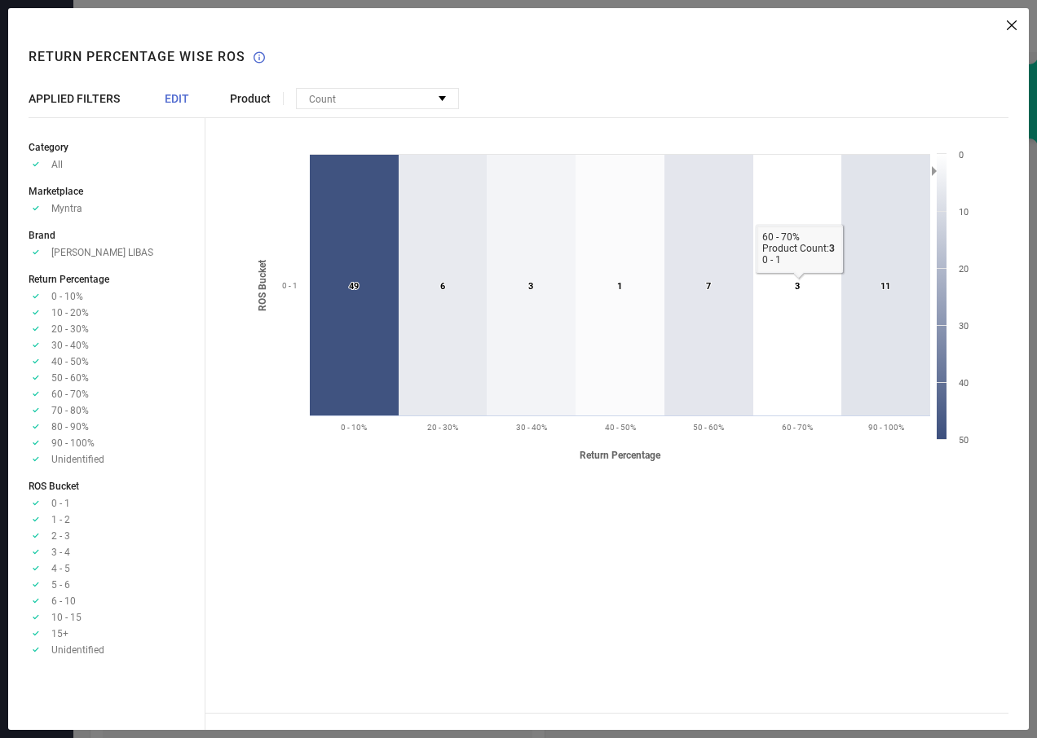
click at [785, 306] on icon at bounding box center [797, 285] width 88 height 261
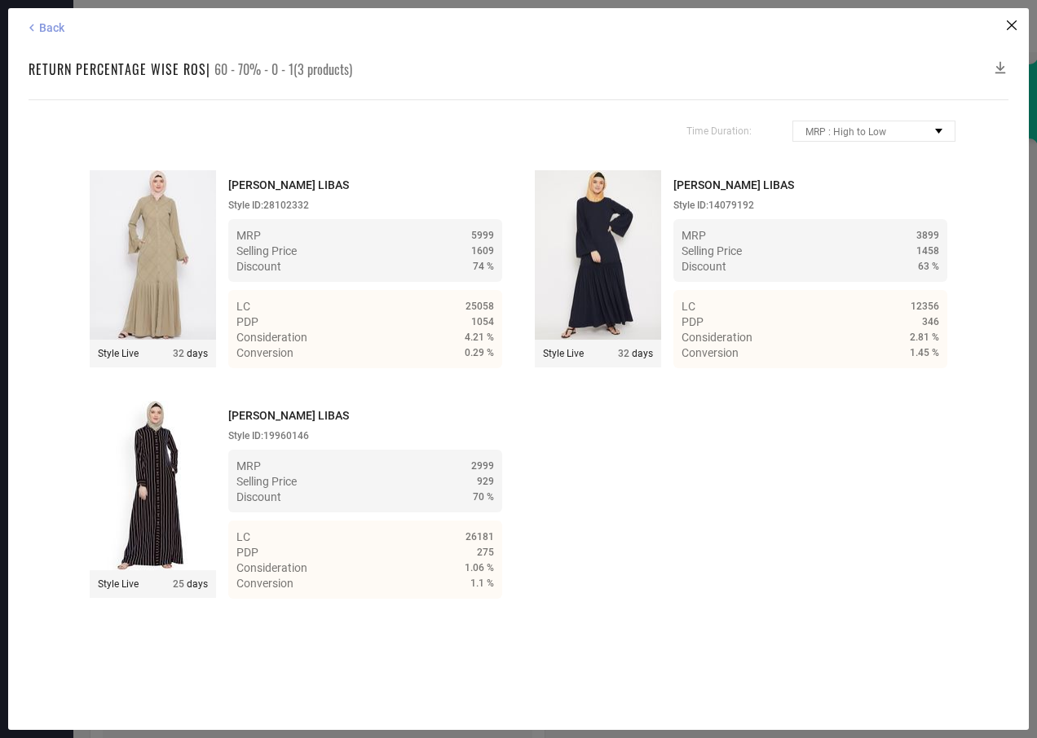
click at [52, 28] on span "Back" at bounding box center [51, 27] width 25 height 13
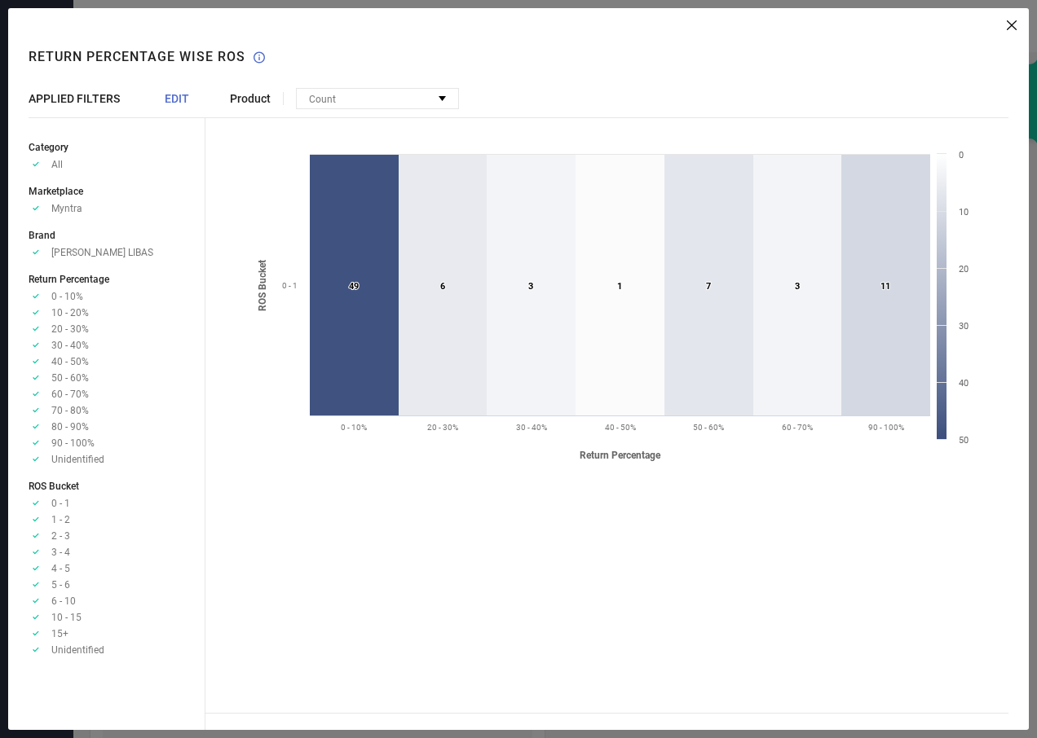
click at [1011, 21] on icon at bounding box center [1012, 25] width 10 height 10
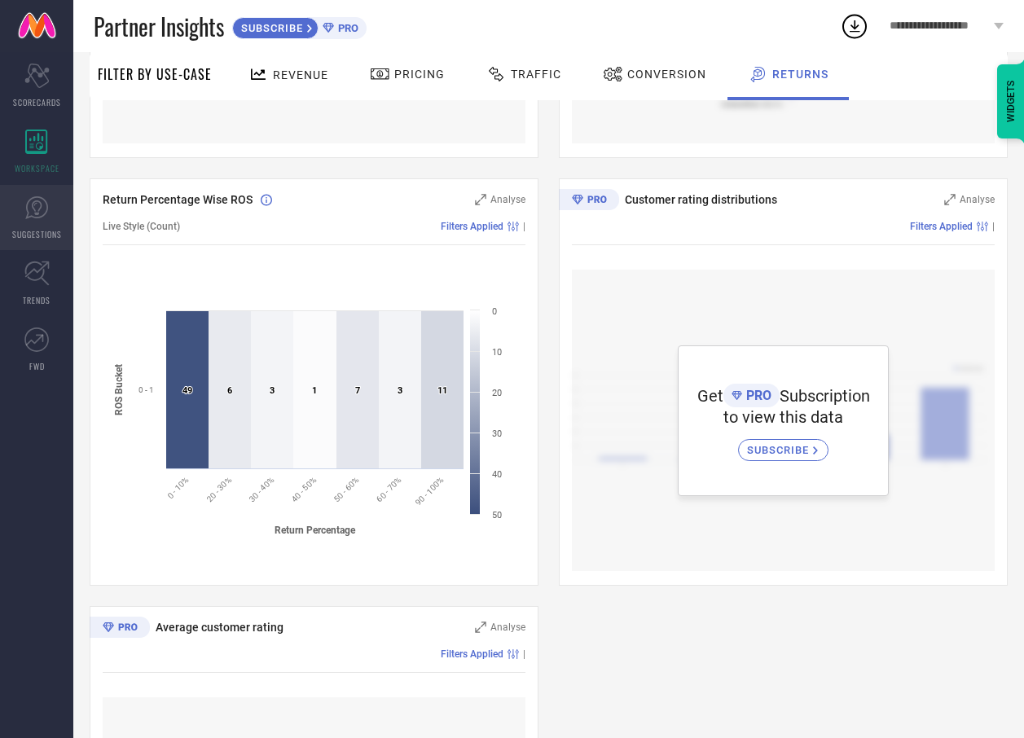
click at [38, 248] on link "SUGGESTIONS" at bounding box center [36, 217] width 73 height 65
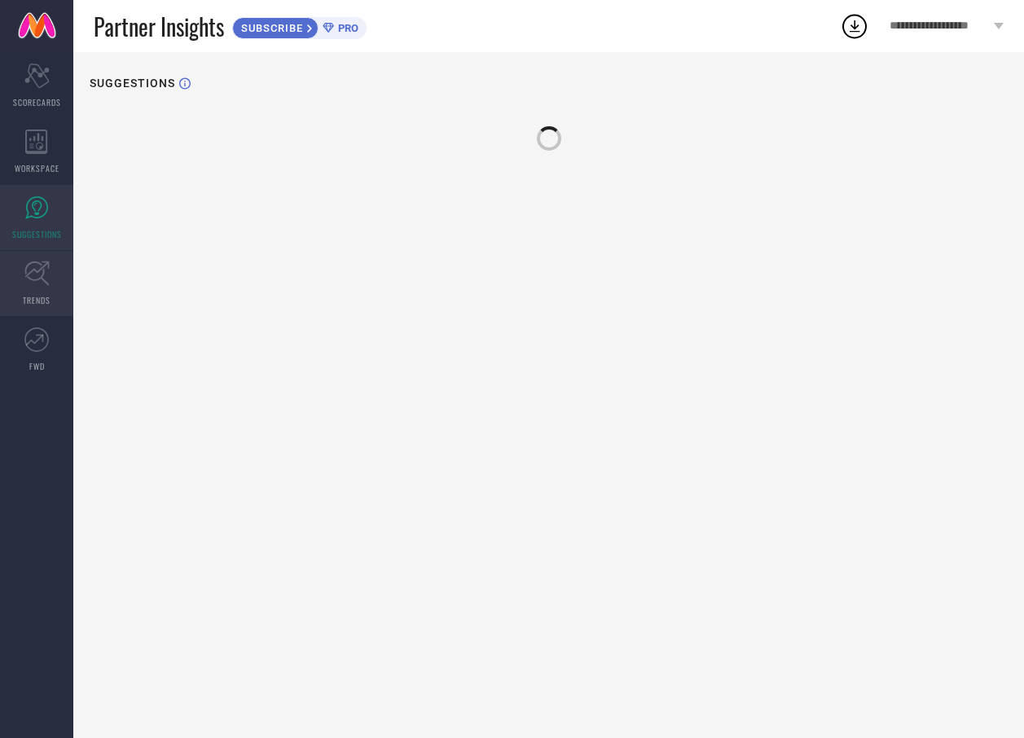
click at [38, 270] on icon at bounding box center [36, 273] width 25 height 25
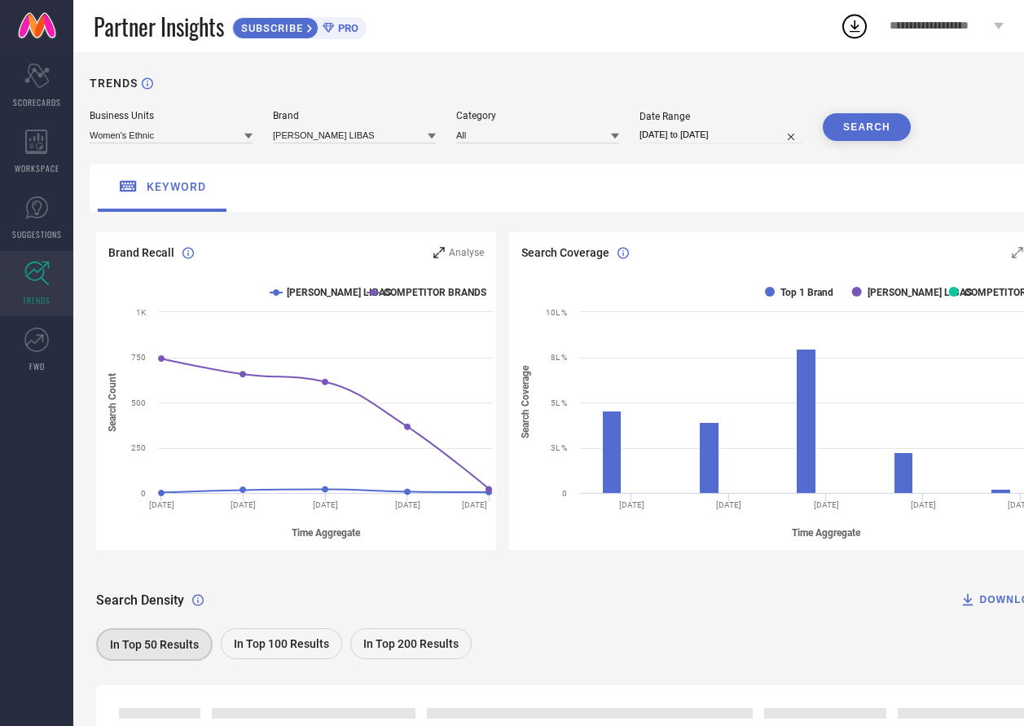
click at [477, 257] on span "Analyse" at bounding box center [466, 252] width 35 height 11
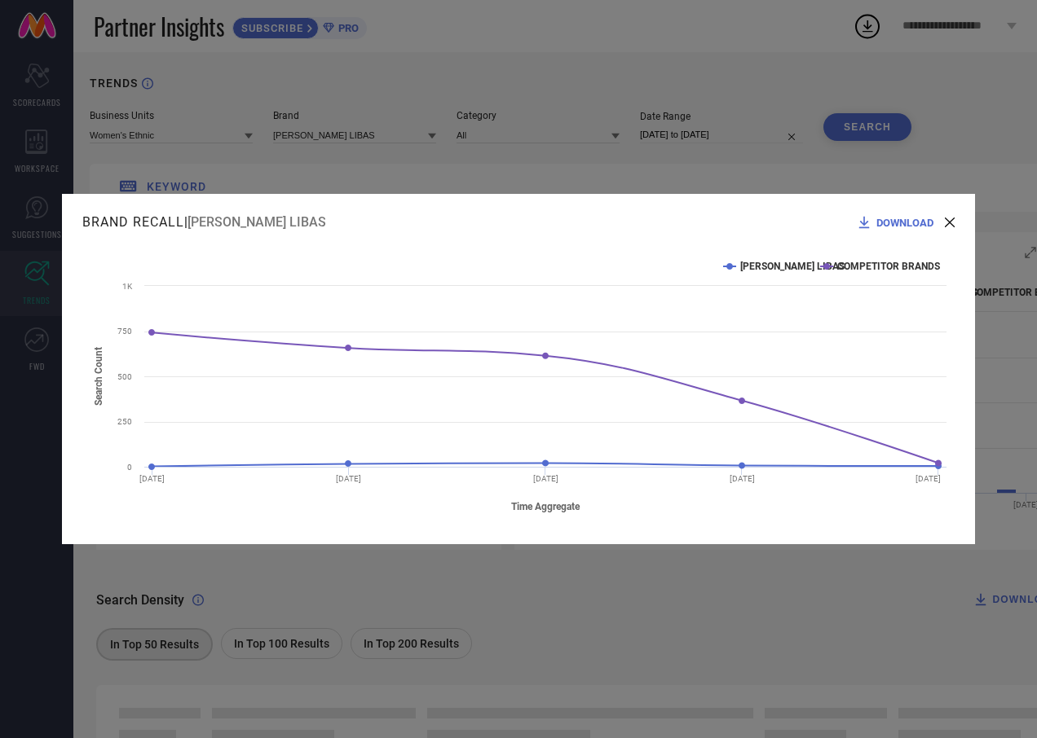
click at [944, 224] on div "DOWNLOAD" at bounding box center [905, 222] width 99 height 16
click at [948, 224] on icon at bounding box center [950, 223] width 10 height 10
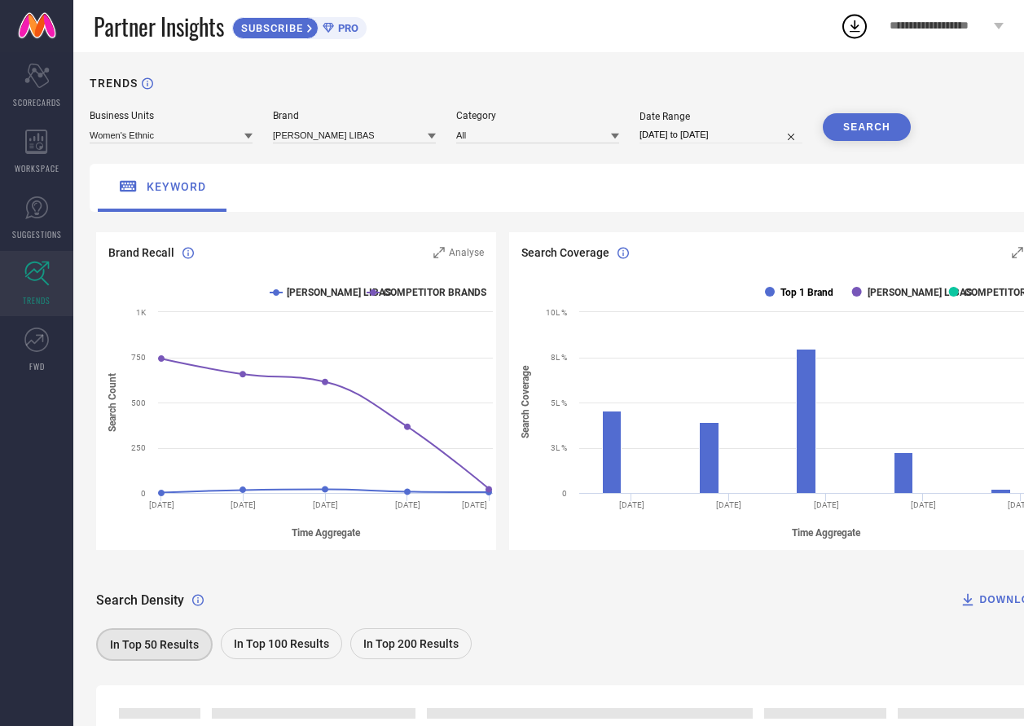
click at [821, 289] on text "Top 1 Brand" at bounding box center [807, 292] width 53 height 11
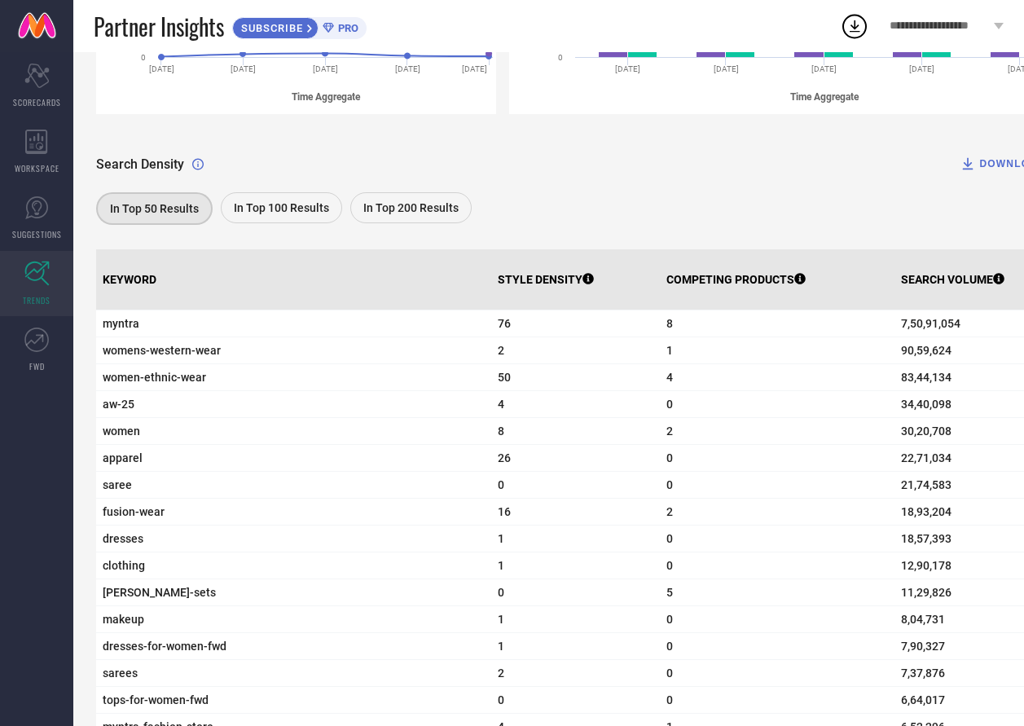
scroll to position [408, 0]
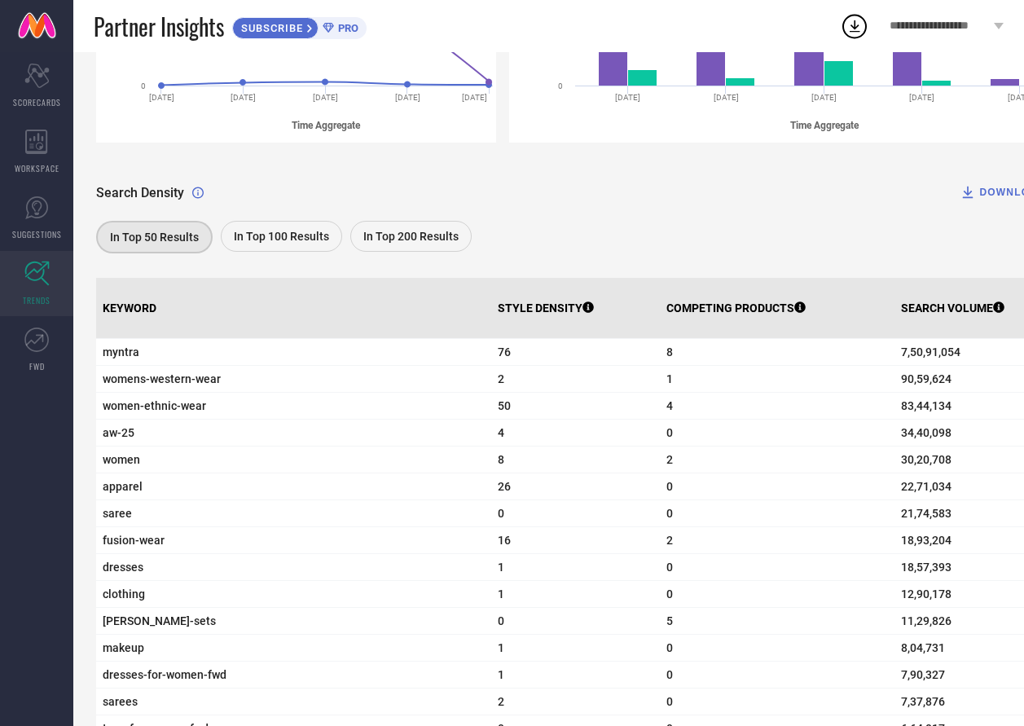
click at [432, 243] on span "In Top 200 Results" at bounding box center [410, 236] width 95 height 13
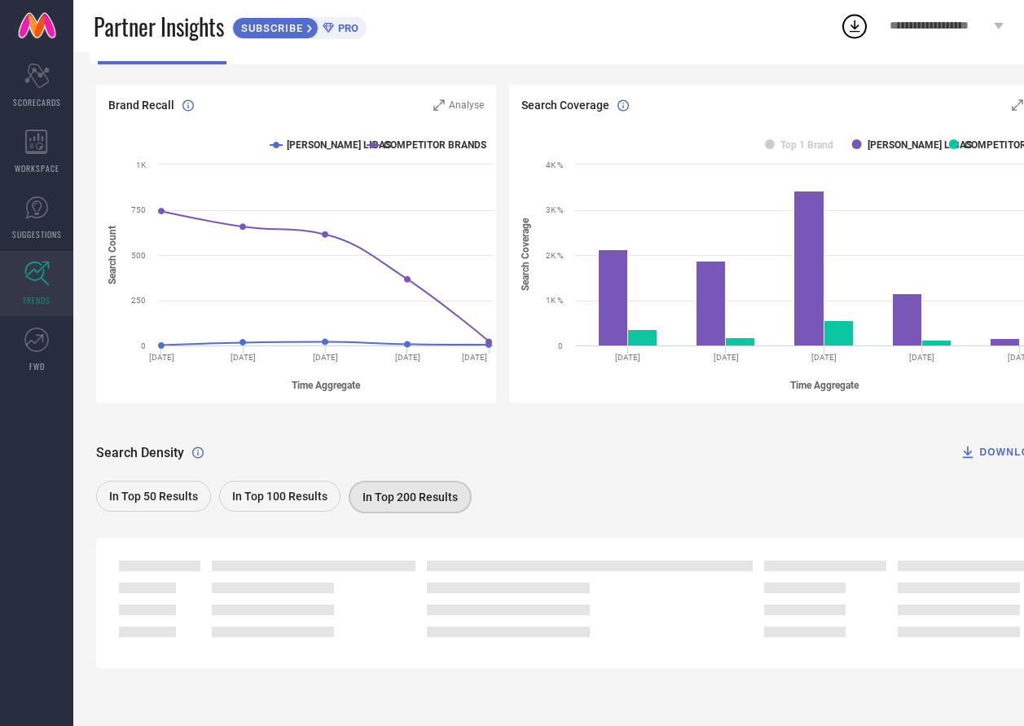
scroll to position [149, 0]
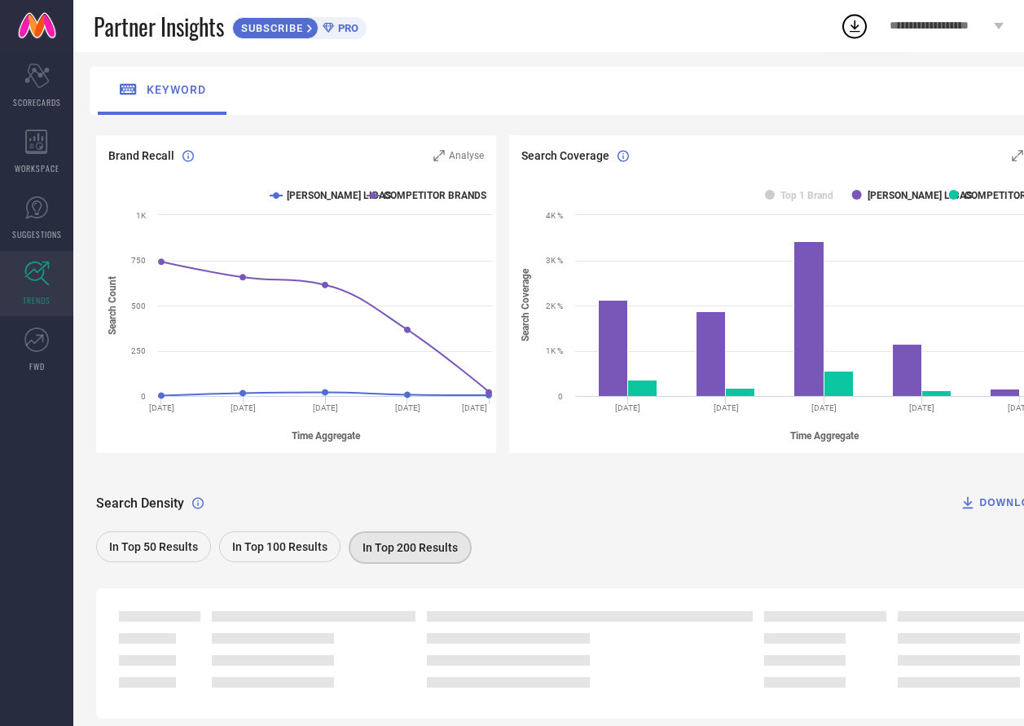
click at [178, 491] on div "Search Density DOWNLOAD In Top 50 Results In Top 100 Results In Top 200 Results" at bounding box center [585, 517] width 979 height 102
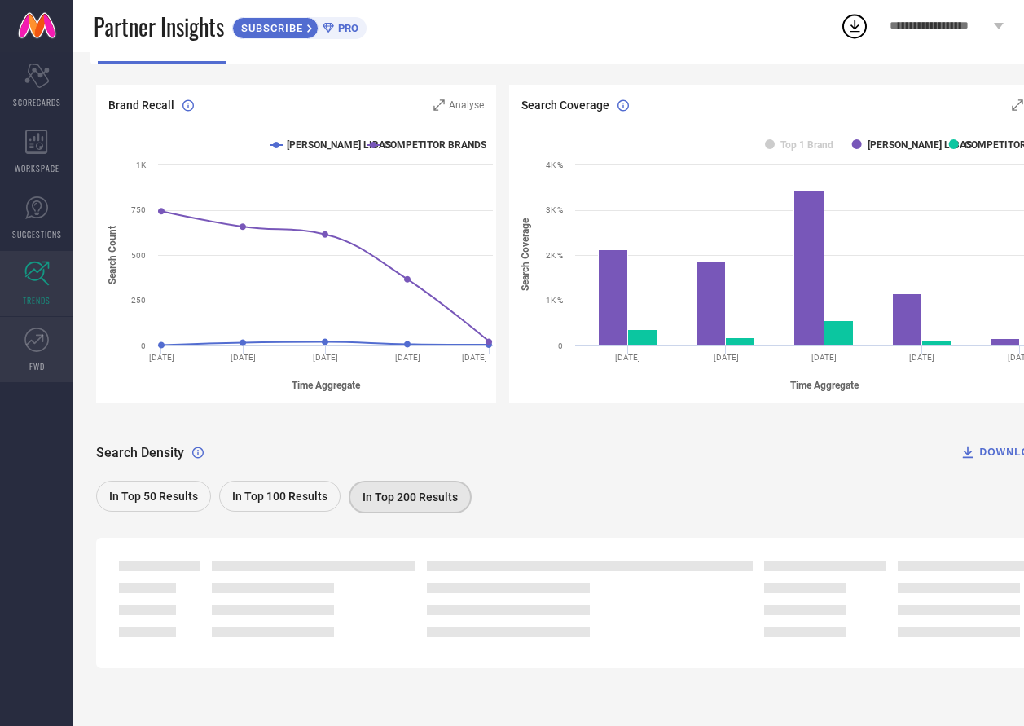
click at [17, 346] on link "FWD" at bounding box center [36, 349] width 73 height 65
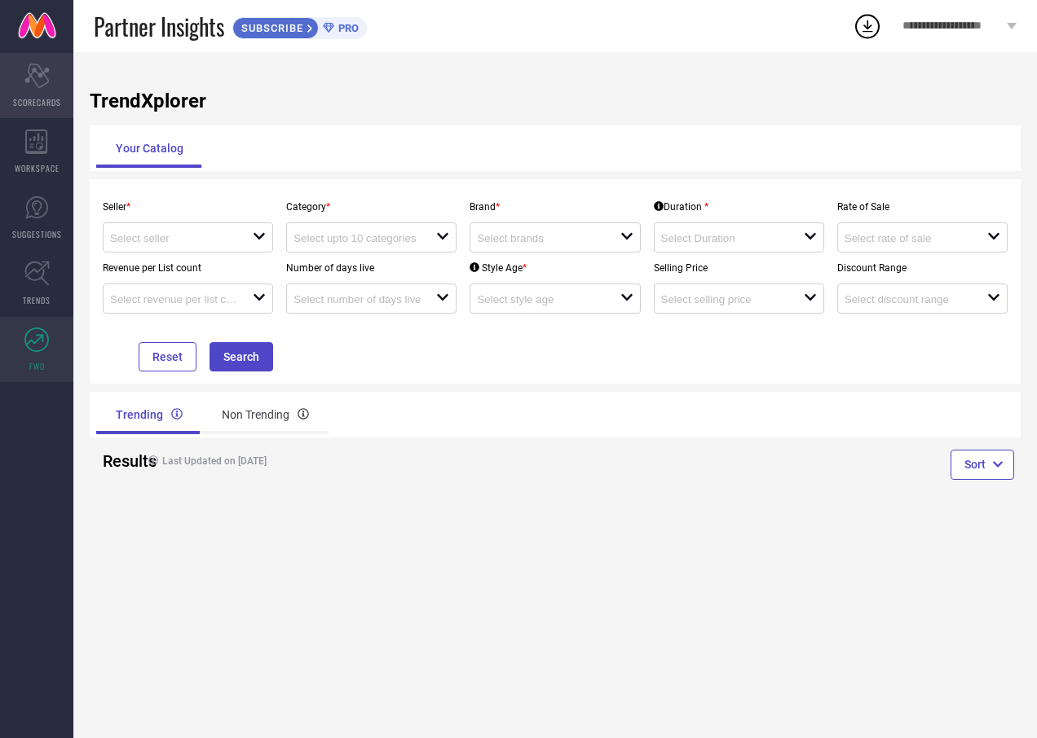
click at [39, 59] on div "Scorecard SCORECARDS" at bounding box center [36, 85] width 73 height 65
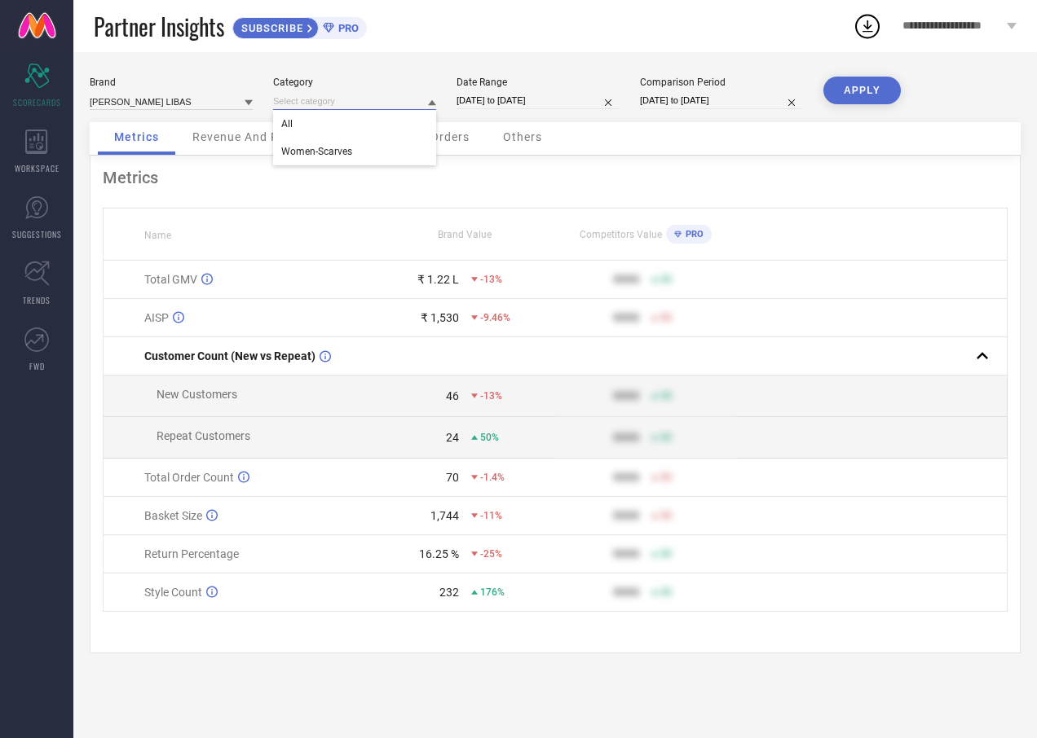
click at [399, 104] on input at bounding box center [354, 101] width 163 height 17
click at [482, 183] on div "Metrics" at bounding box center [555, 178] width 905 height 20
click at [520, 94] on input "[DATE] to [DATE]" at bounding box center [537, 100] width 163 height 17
select select "8"
select select "2025"
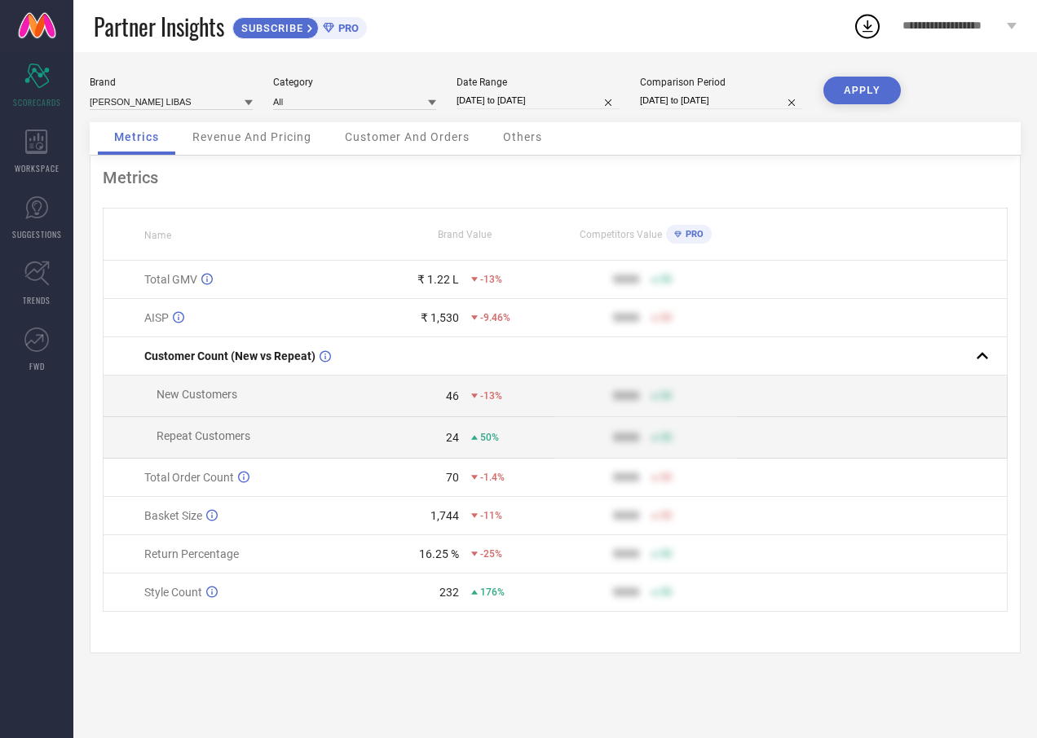
select select "9"
select select "2025"
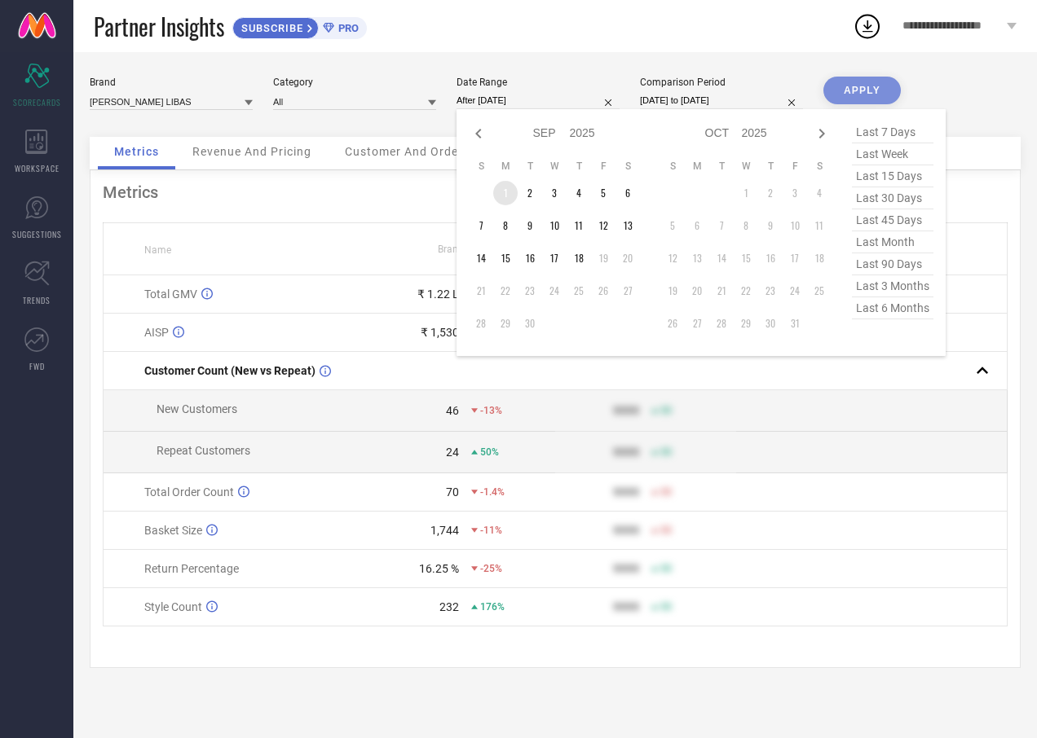
click at [507, 190] on td "1" at bounding box center [505, 193] width 24 height 24
type input "[DATE] to [DATE]"
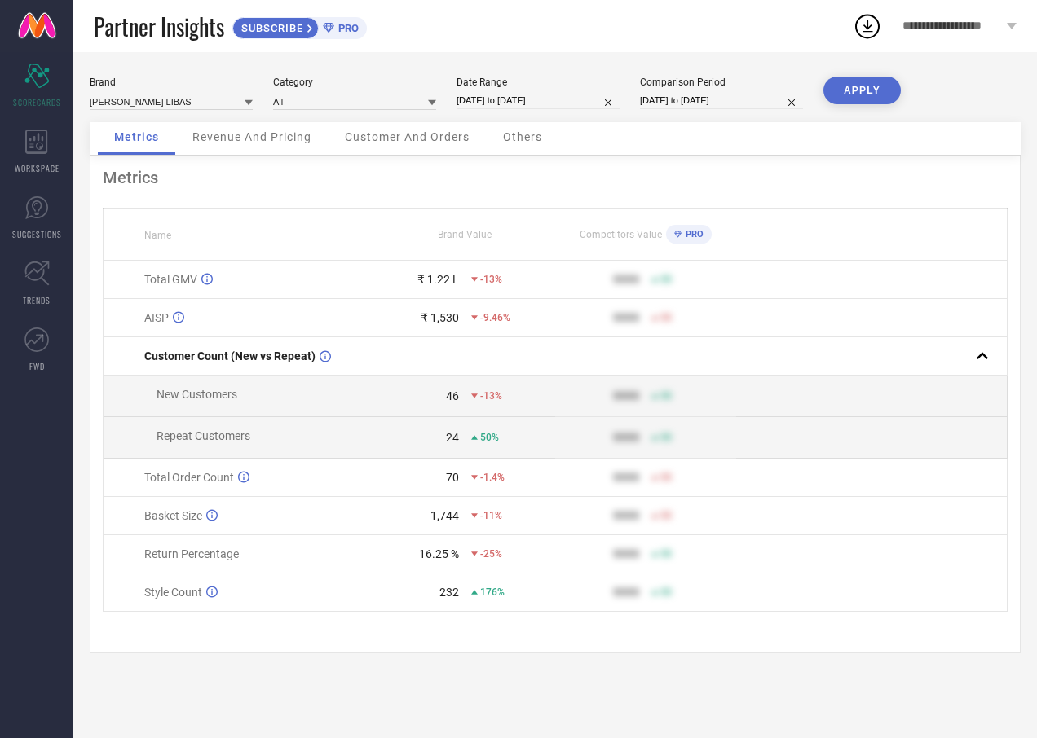
click at [851, 99] on button "APPLY" at bounding box center [861, 91] width 77 height 28
select select "8"
select select "2025"
select select "9"
select select "2025"
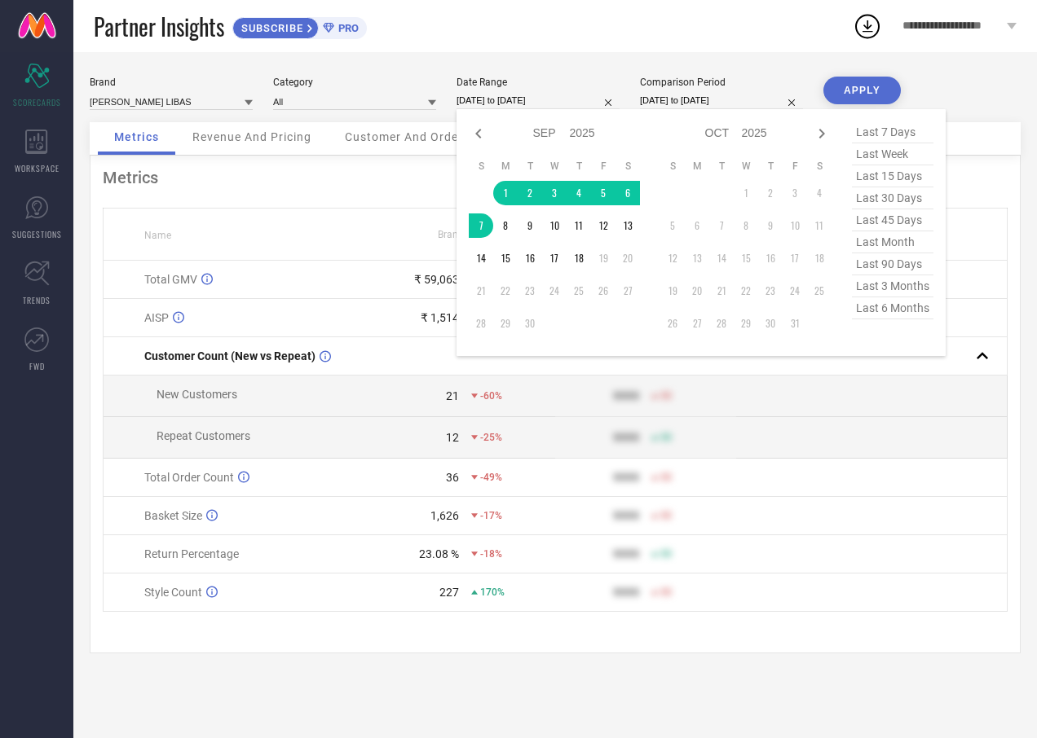
click at [518, 99] on input "[DATE] to [DATE]" at bounding box center [537, 100] width 163 height 17
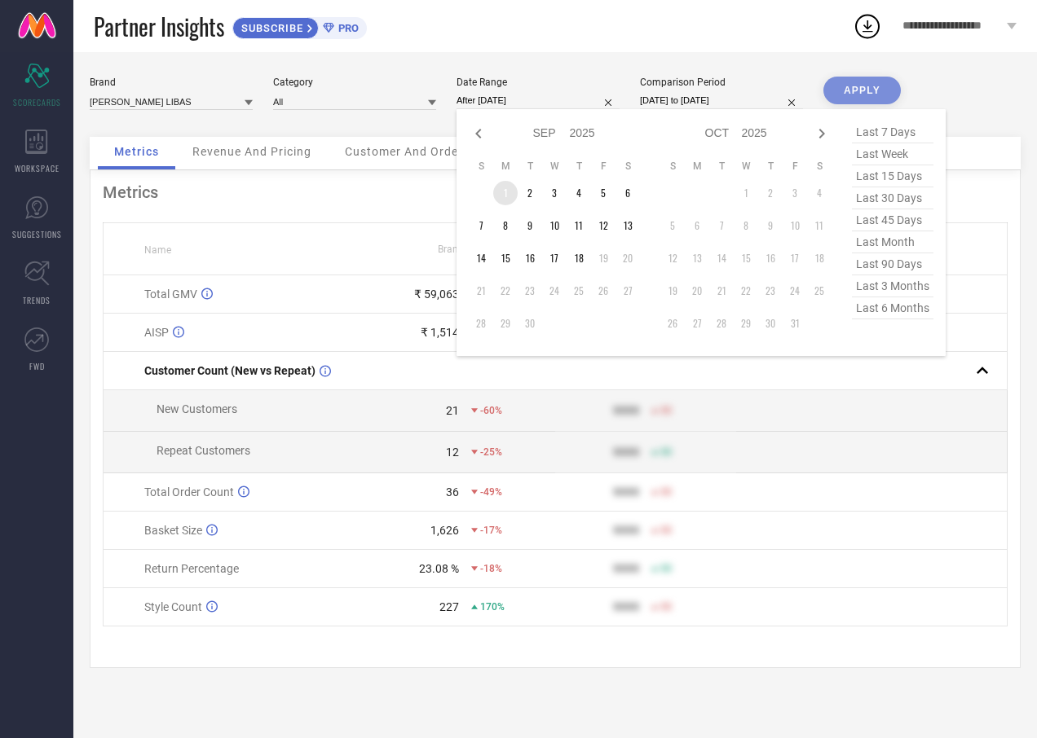
click at [506, 196] on td "1" at bounding box center [505, 193] width 24 height 24
type input "[DATE] to [DATE]"
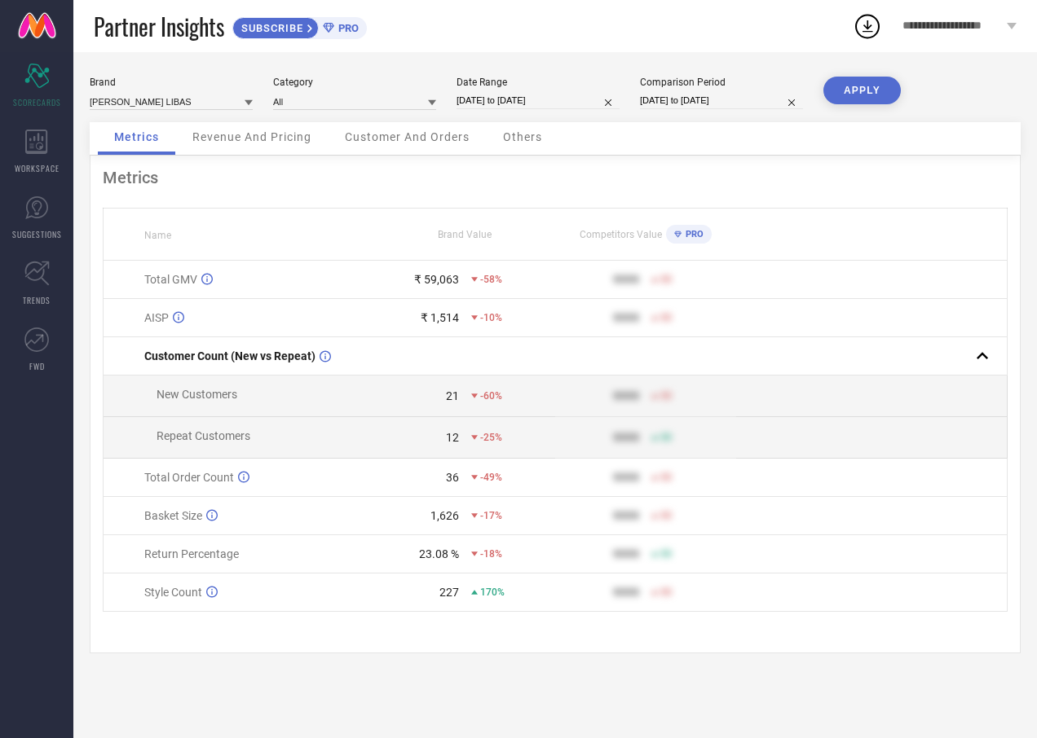
click at [856, 95] on button "APPLY" at bounding box center [861, 91] width 77 height 28
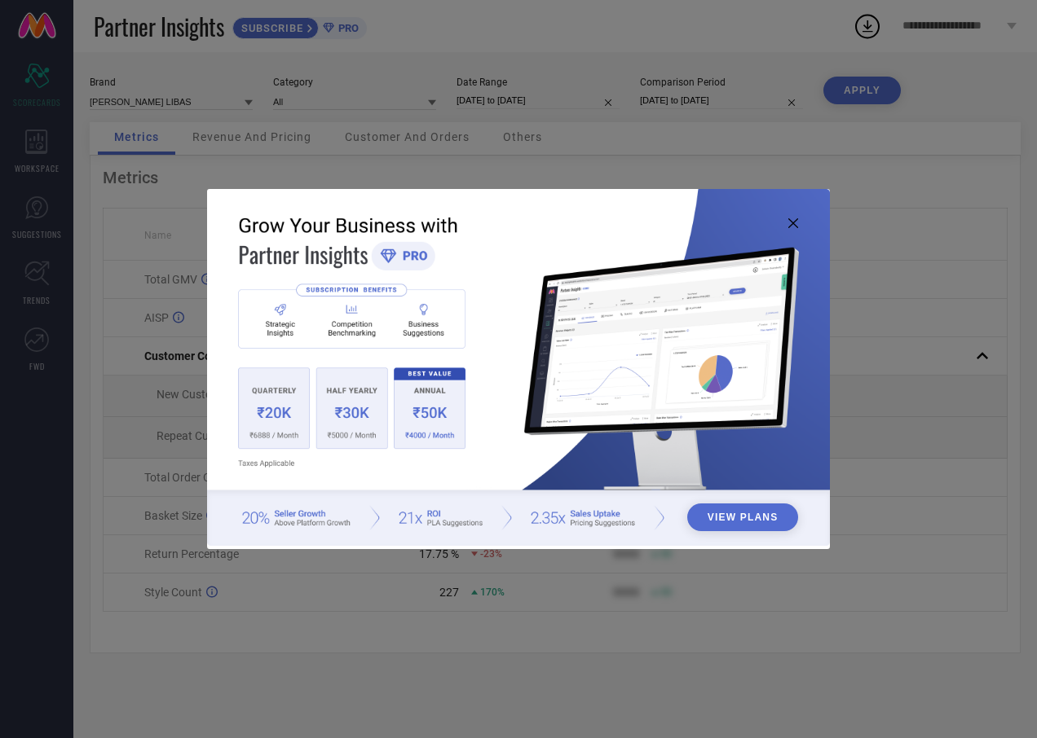
click at [797, 223] on icon at bounding box center [793, 223] width 10 height 10
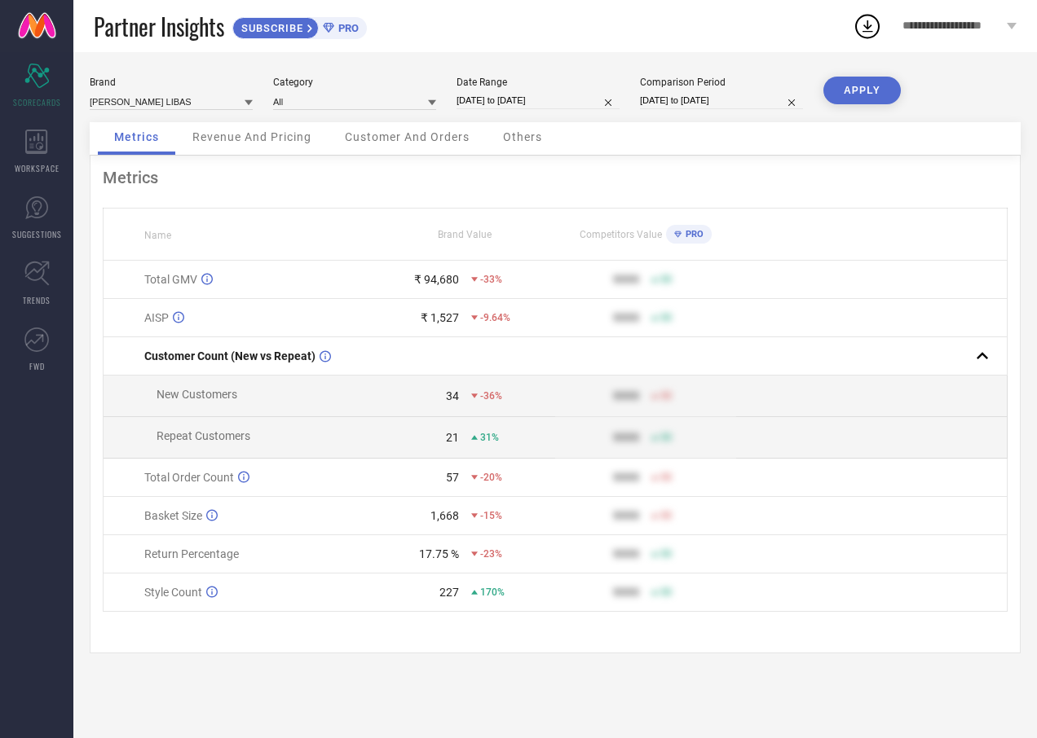
click at [499, 99] on input "[DATE] to [DATE]" at bounding box center [537, 100] width 163 height 17
select select "8"
select select "2025"
select select "9"
select select "2025"
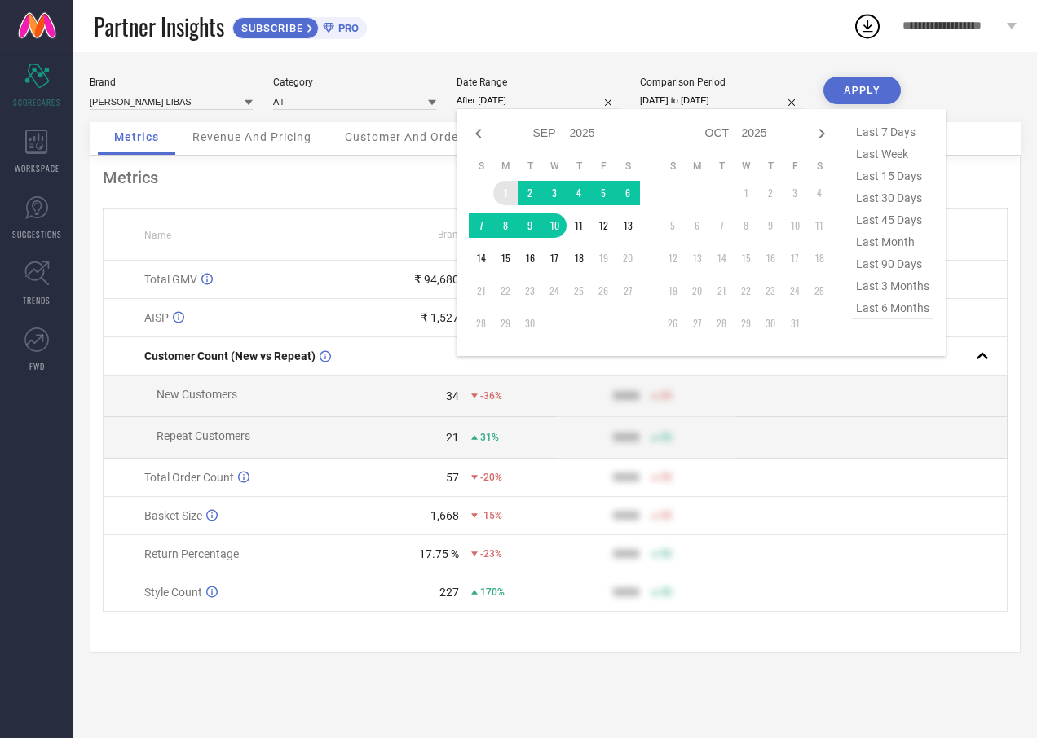
click at [506, 194] on td "1" at bounding box center [505, 193] width 24 height 24
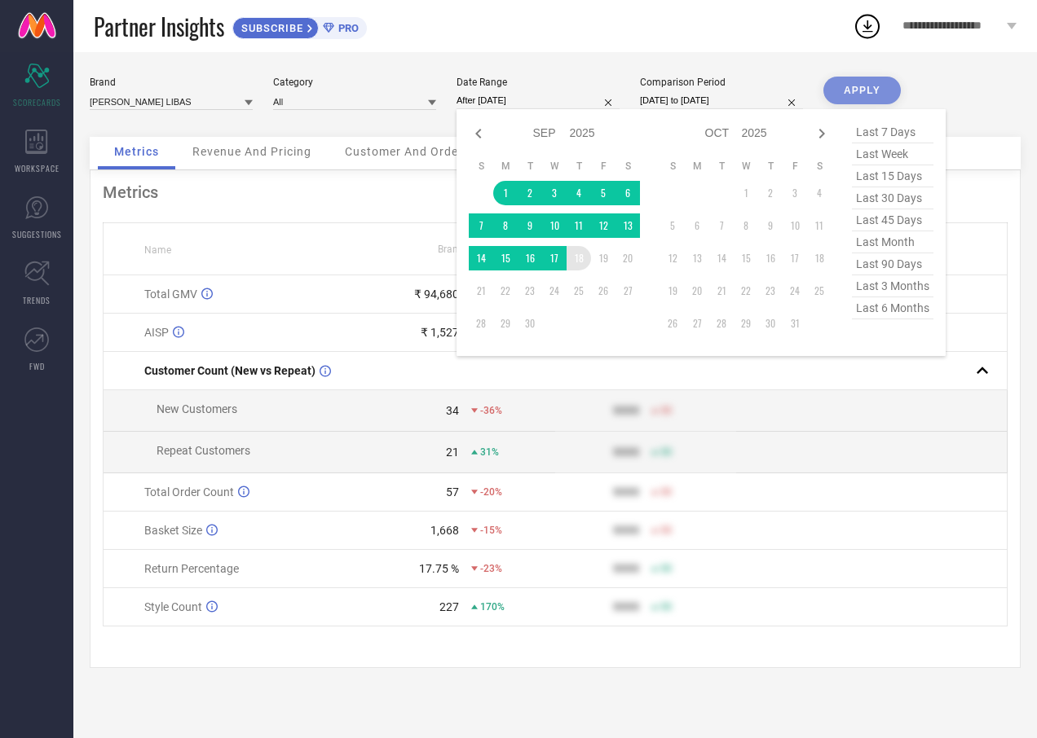
type input "01-09-2025 to 18-09-2025"
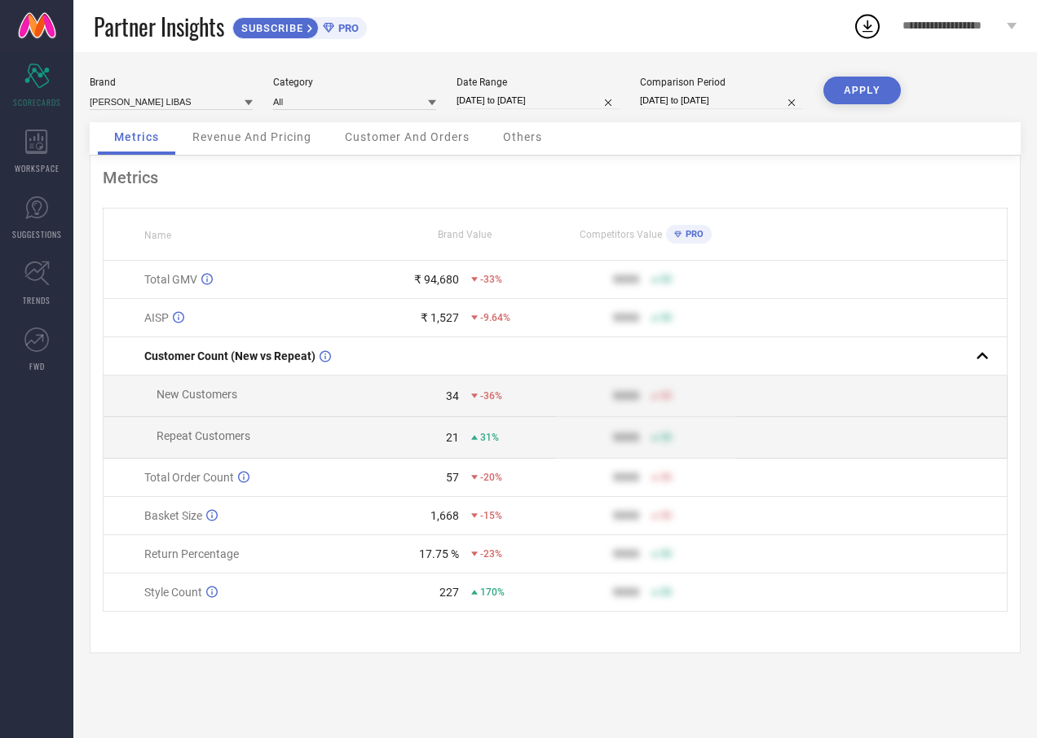
click at [857, 92] on button "APPLY" at bounding box center [861, 91] width 77 height 28
drag, startPoint x: 422, startPoint y: 484, endPoint x: 453, endPoint y: 480, distance: 31.2
click at [453, 480] on div "93" at bounding box center [416, 477] width 83 height 13
select select "7"
select select "2024"
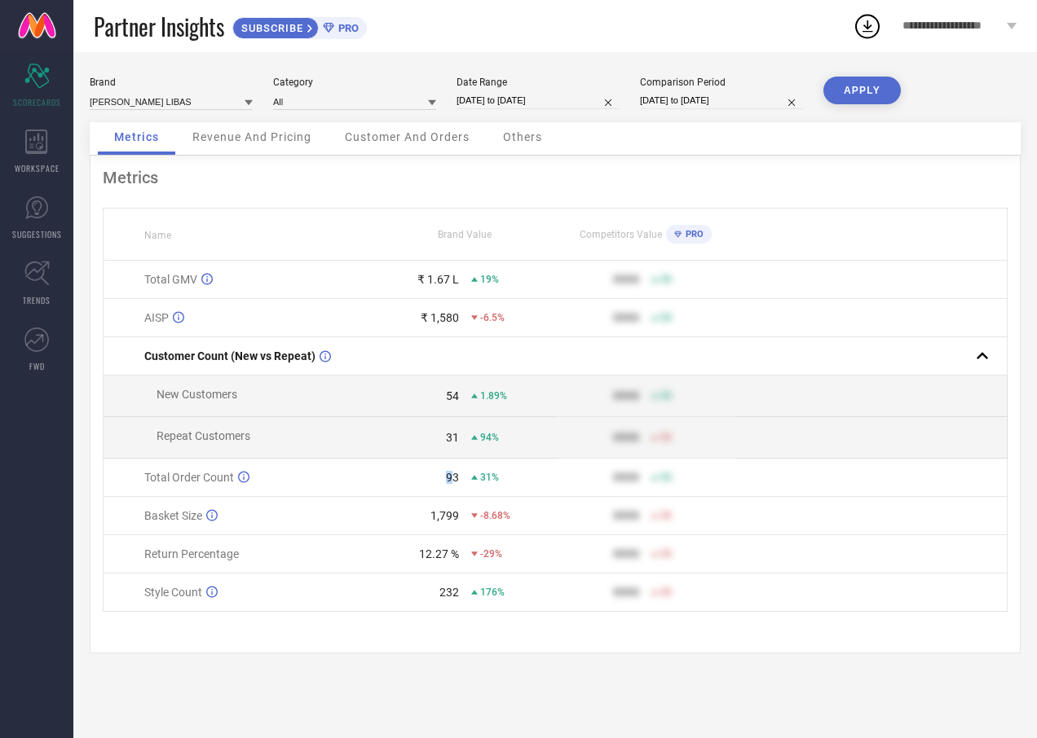
select select "8"
select select "2024"
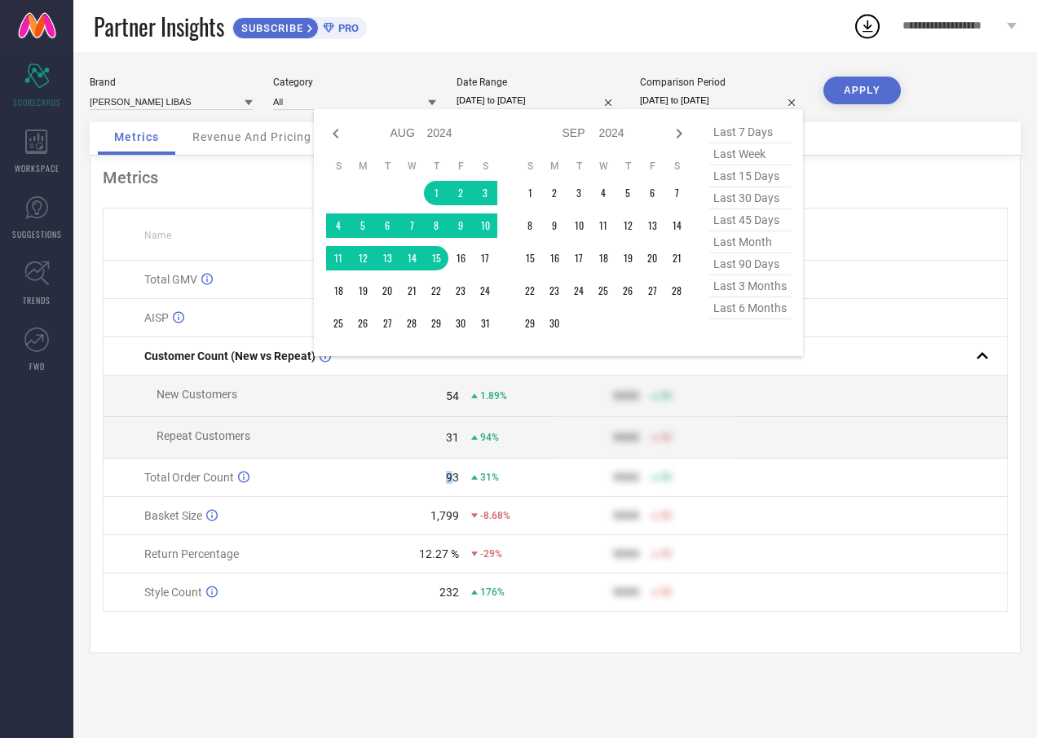
click at [672, 104] on input "[DATE] to [DATE]" at bounding box center [721, 100] width 163 height 17
click at [482, 107] on input "01-09-2025 to 18-09-2025" at bounding box center [537, 100] width 163 height 17
select select "8"
select select "2025"
select select "9"
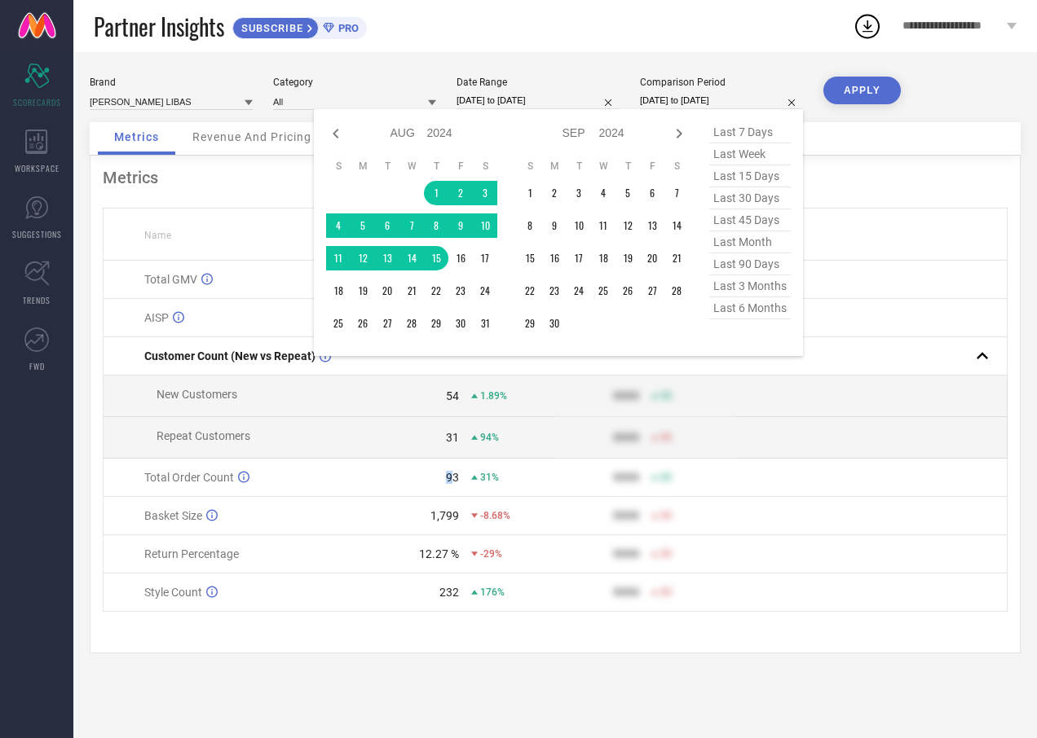
select select "2025"
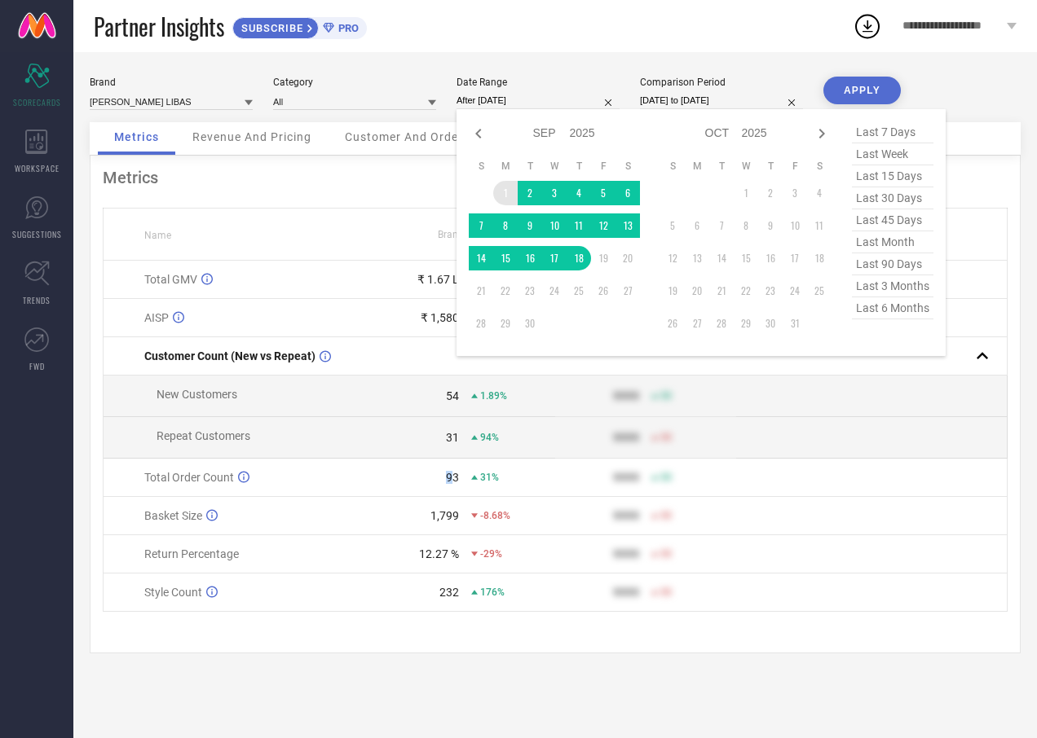
click at [503, 190] on td "1" at bounding box center [505, 193] width 24 height 24
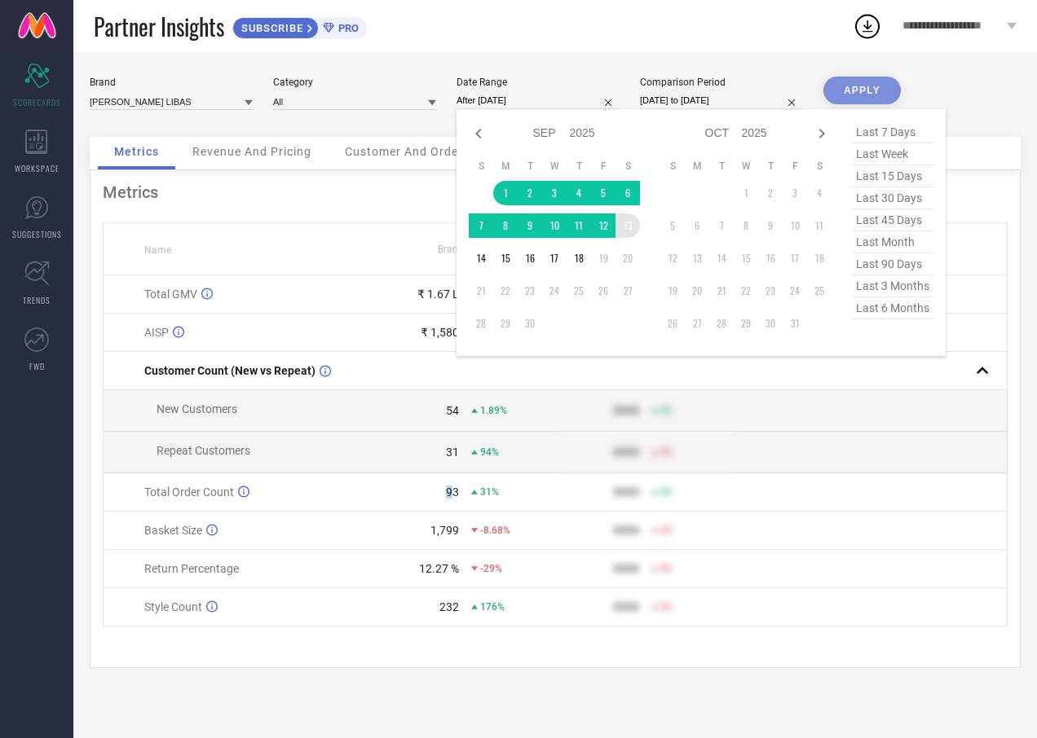
type input "01-09-2025 to 13-09-2025"
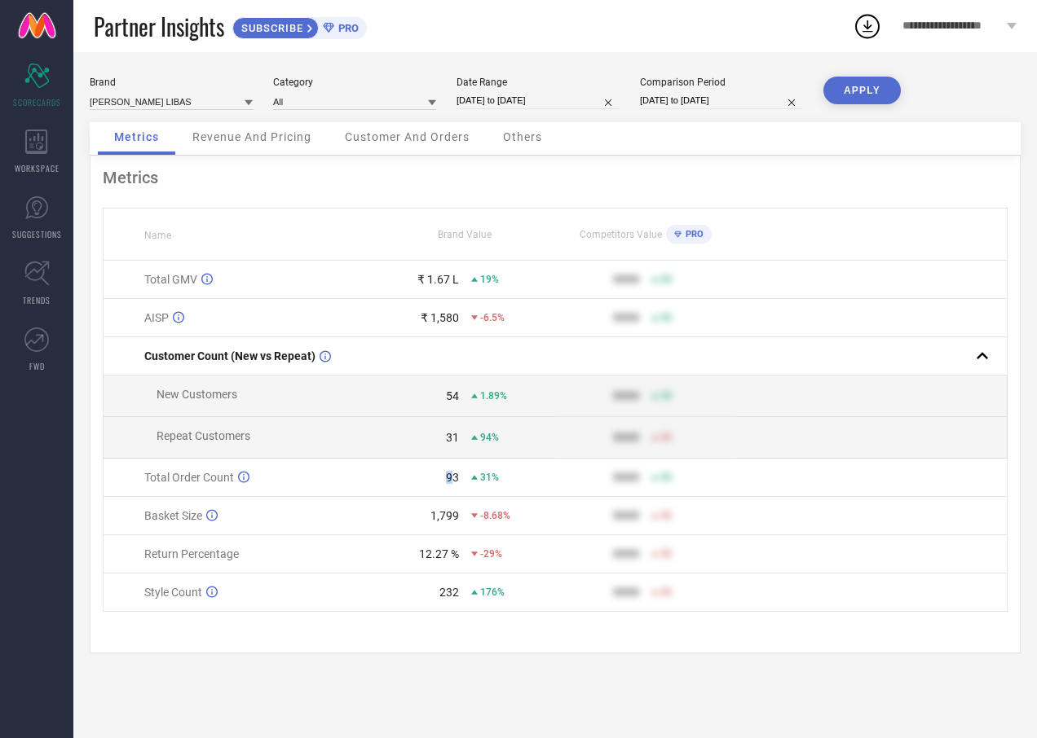
click at [851, 104] on button "APPLY" at bounding box center [861, 91] width 77 height 28
